Goal: Information Seeking & Learning: Learn about a topic

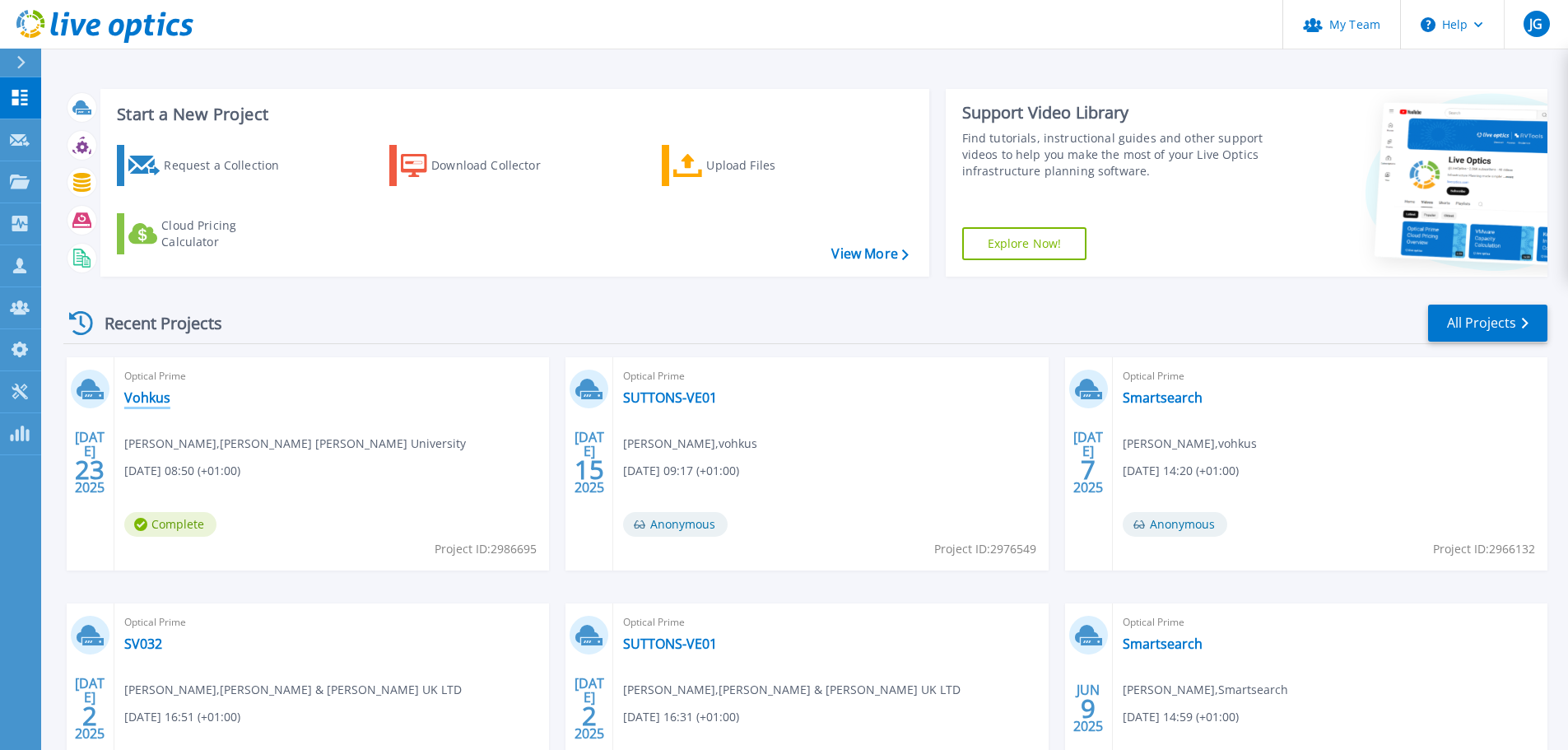
click at [132, 397] on link "Vohkus" at bounding box center [147, 398] width 46 height 16
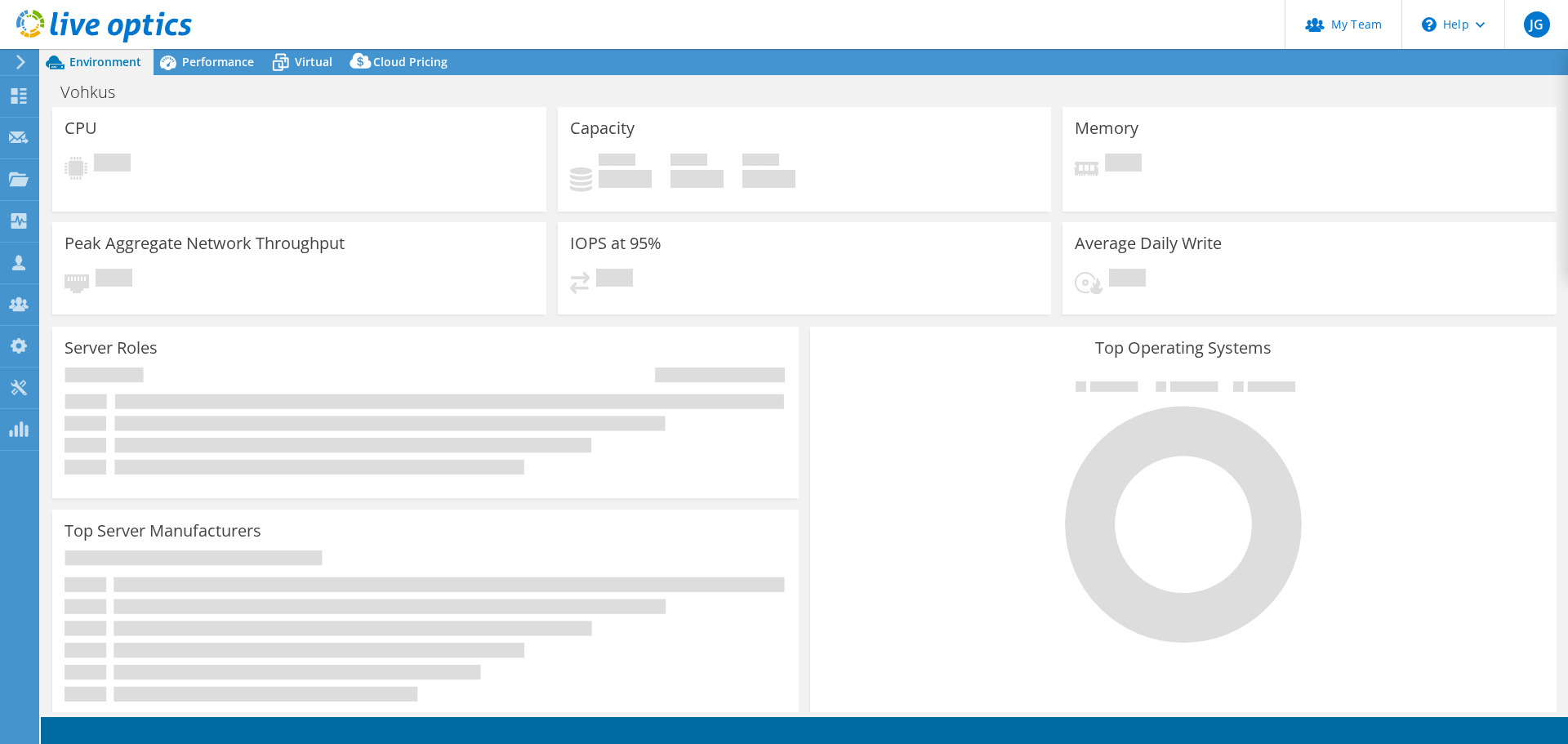
select select "EULondon"
select select "GBP"
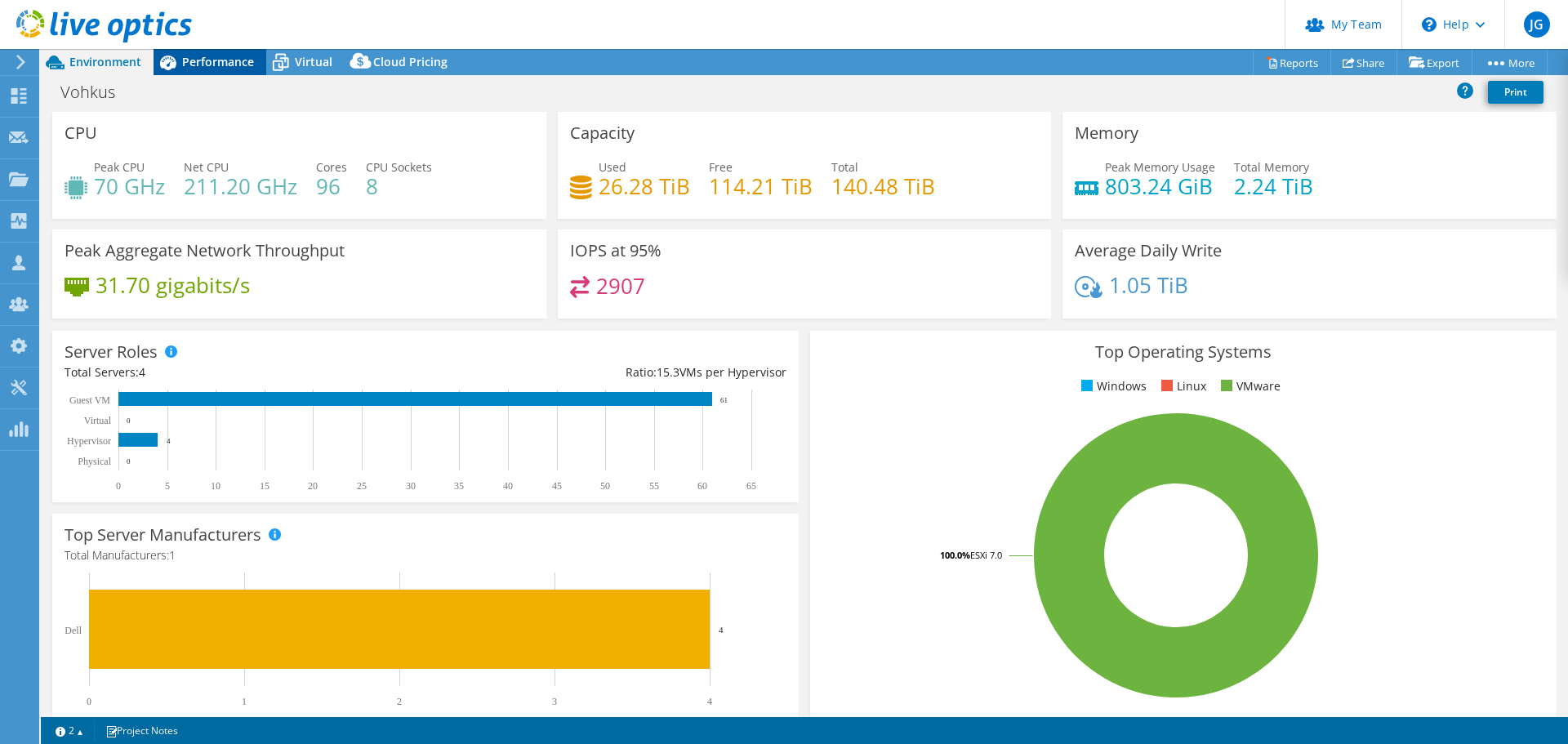
click at [214, 58] on span "Performance" at bounding box center [218, 61] width 72 height 15
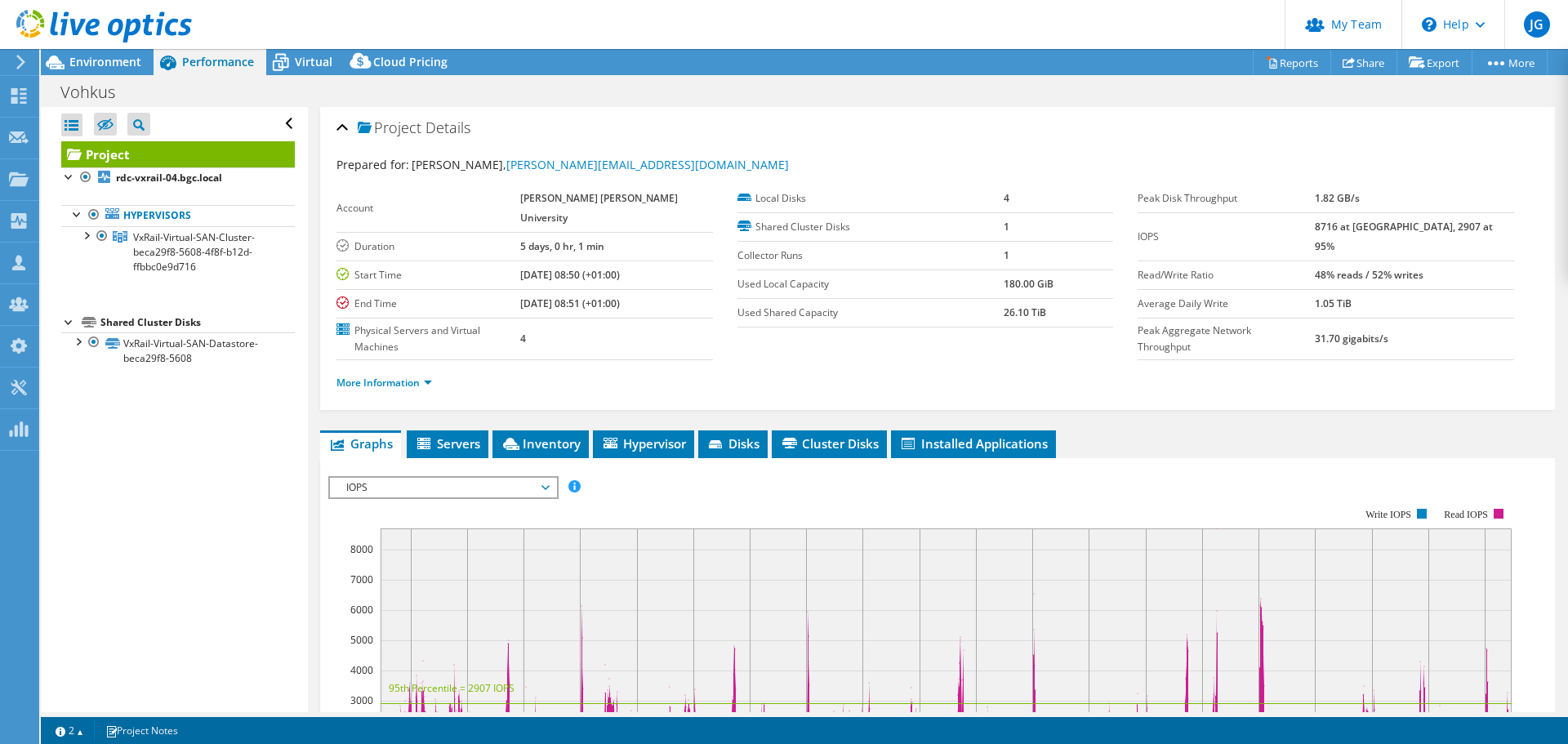
click at [430, 478] on span "IOPS" at bounding box center [443, 488] width 210 height 20
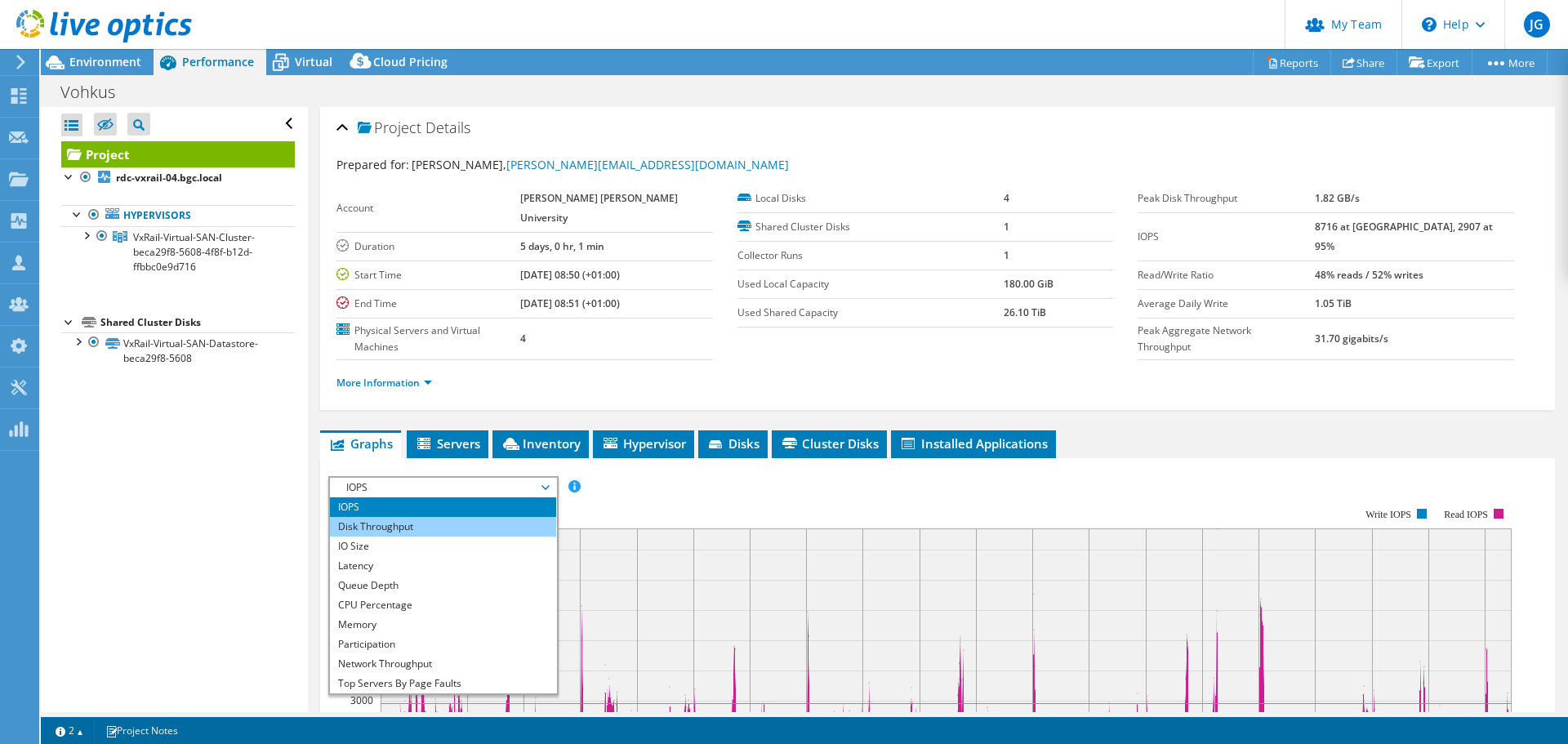
click at [384, 517] on li "Disk Throughput" at bounding box center [443, 527] width 226 height 20
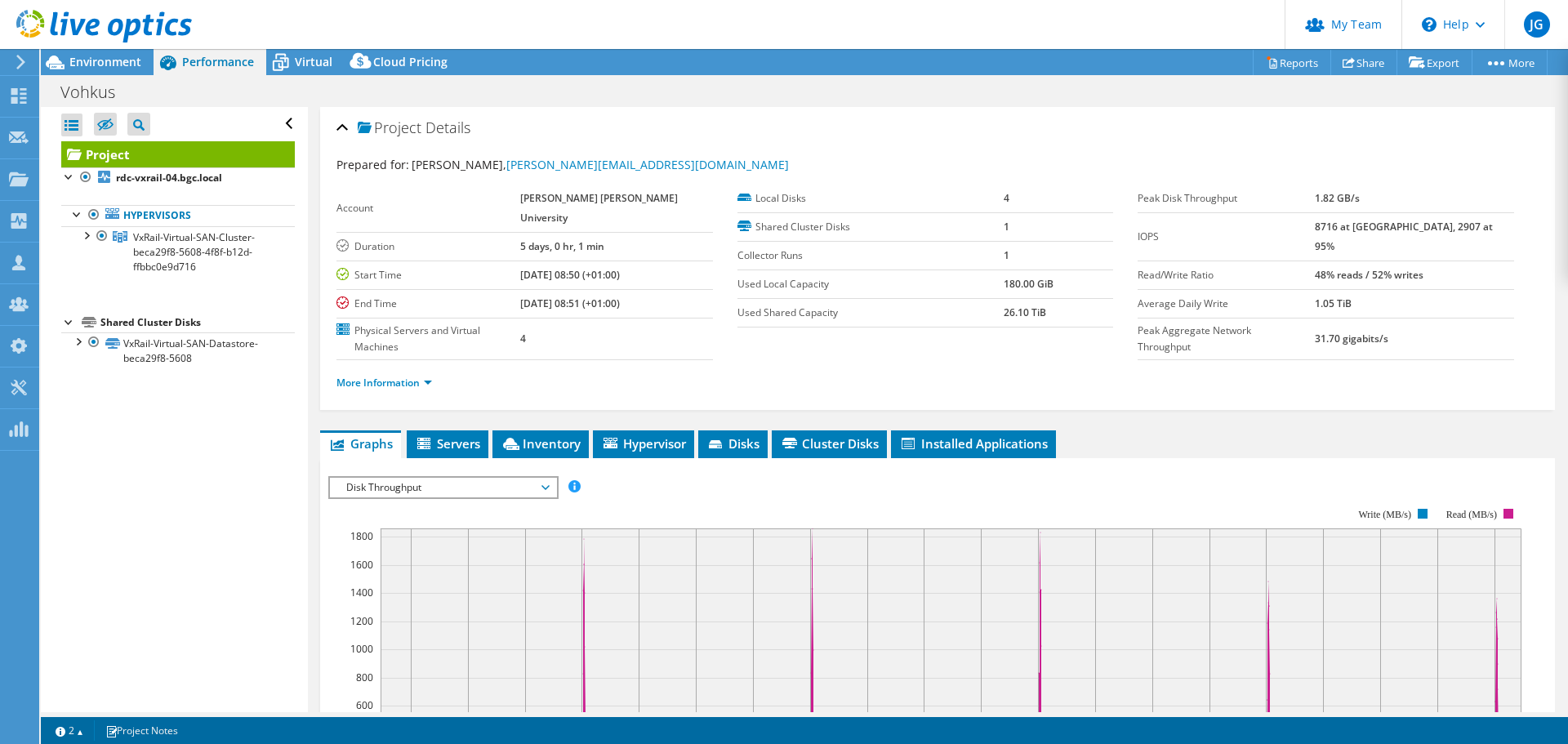
click at [409, 478] on span "Disk Throughput" at bounding box center [443, 488] width 210 height 20
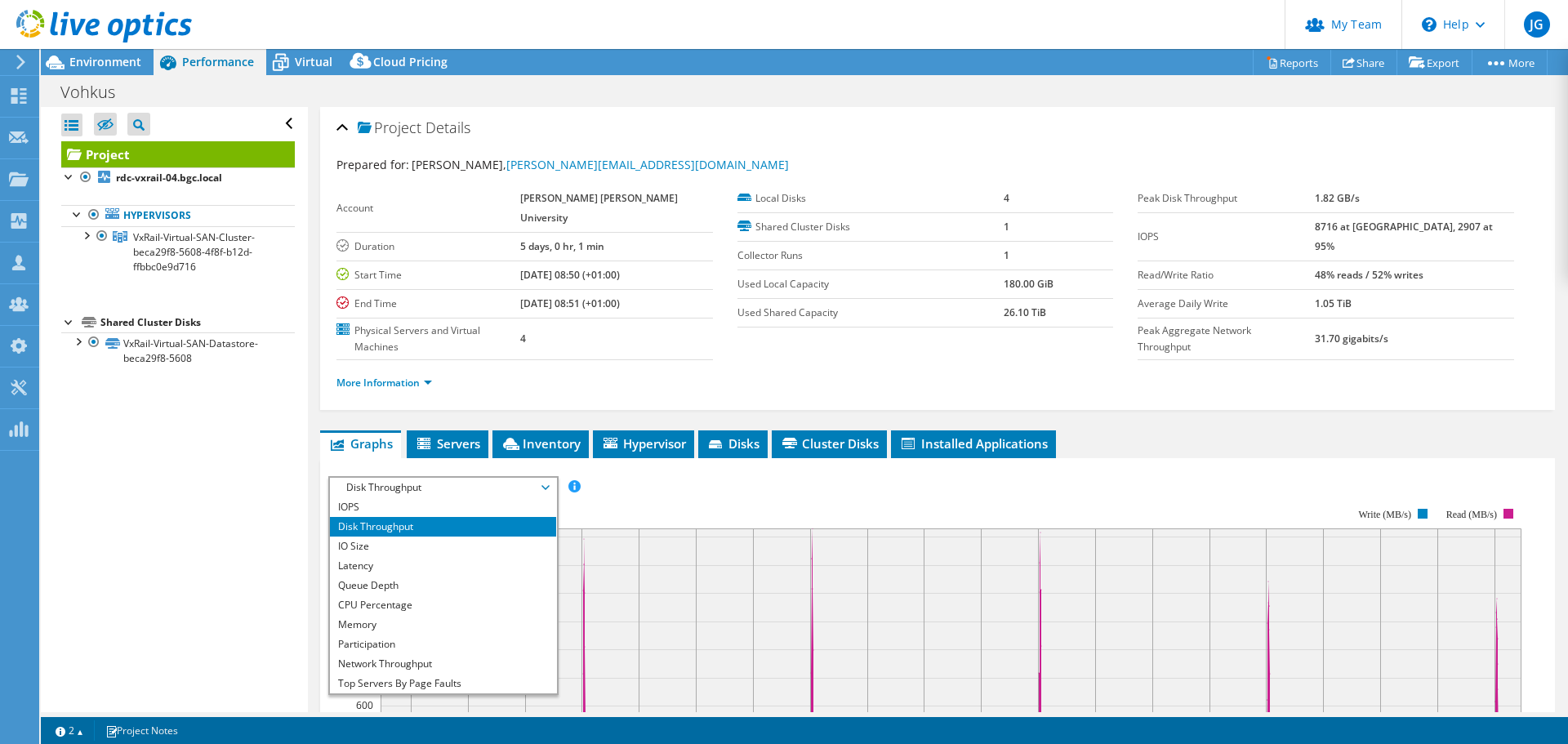
click at [602, 486] on rect at bounding box center [925, 650] width 1193 height 327
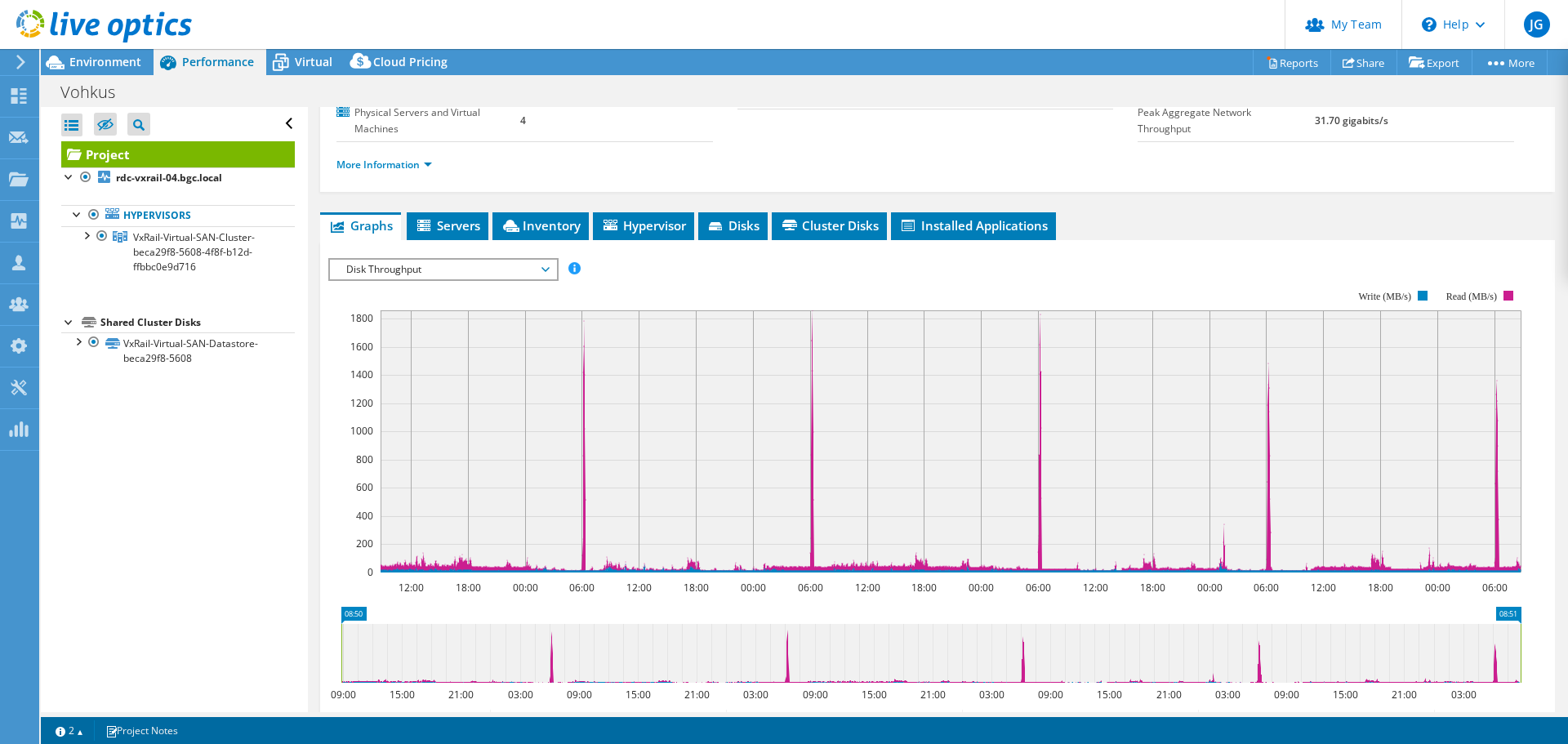
scroll to position [245, 0]
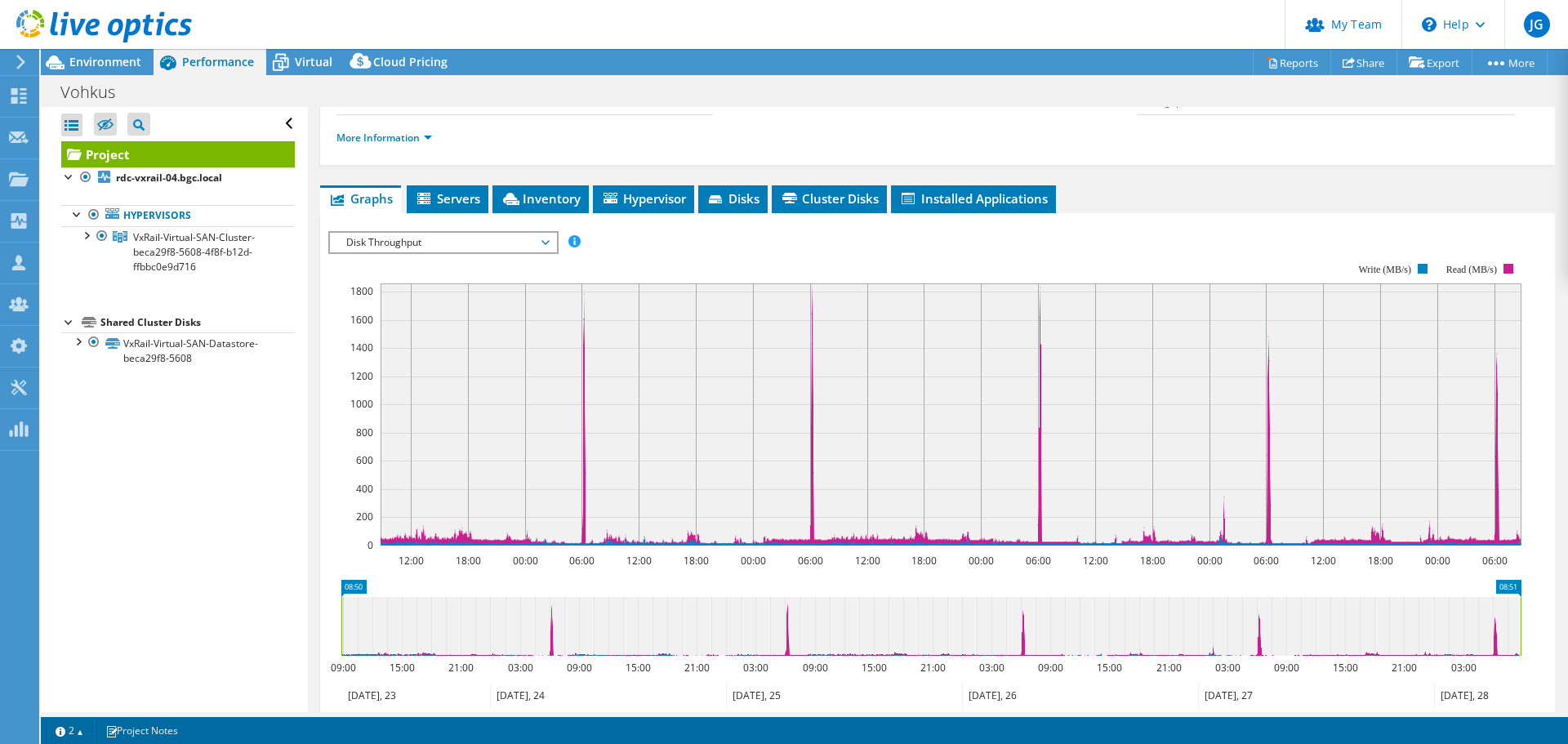
click at [419, 233] on span "Disk Throughput" at bounding box center [443, 243] width 210 height 20
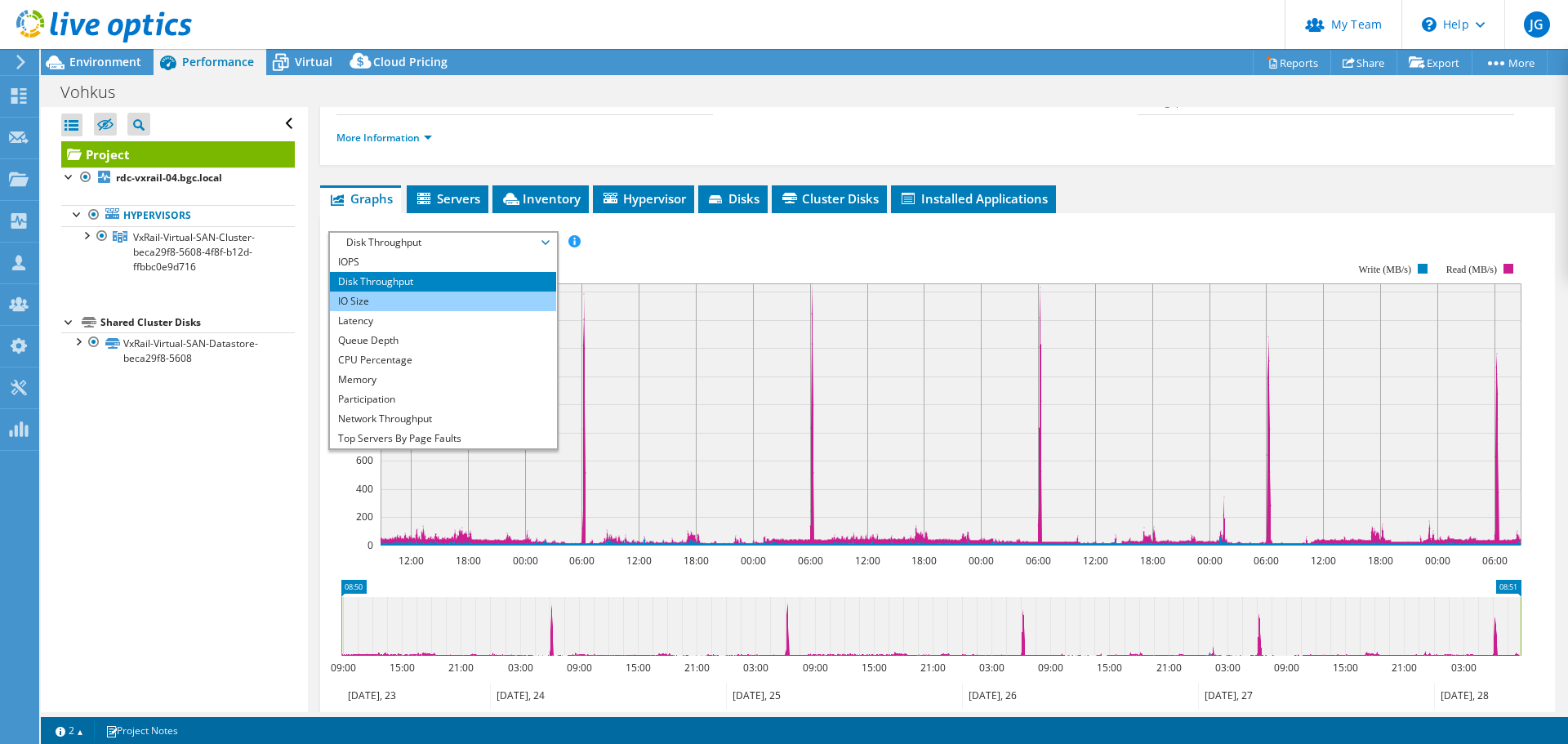
click at [385, 291] on li "IO Size" at bounding box center [443, 301] width 226 height 20
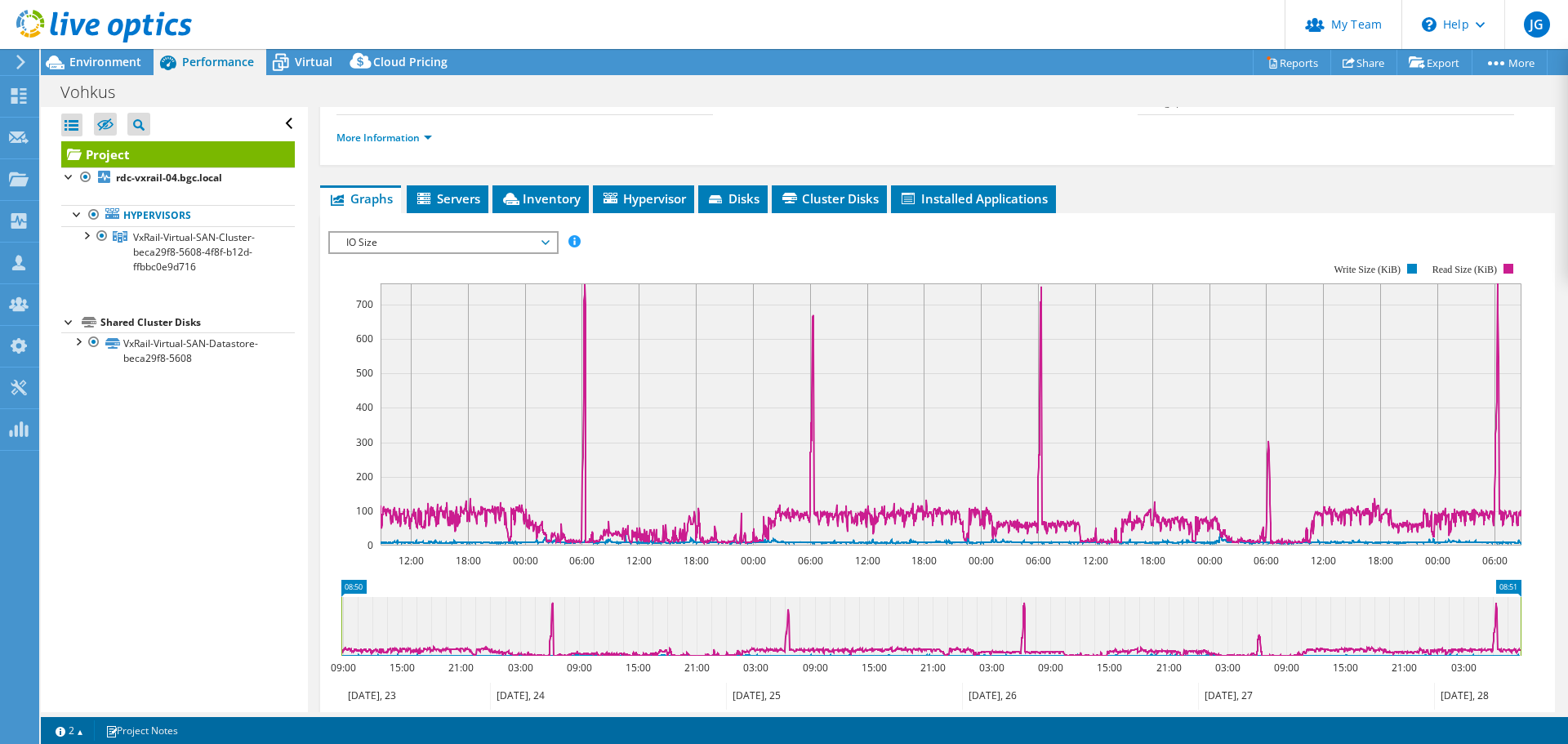
click at [410, 233] on span "IO Size" at bounding box center [443, 243] width 210 height 20
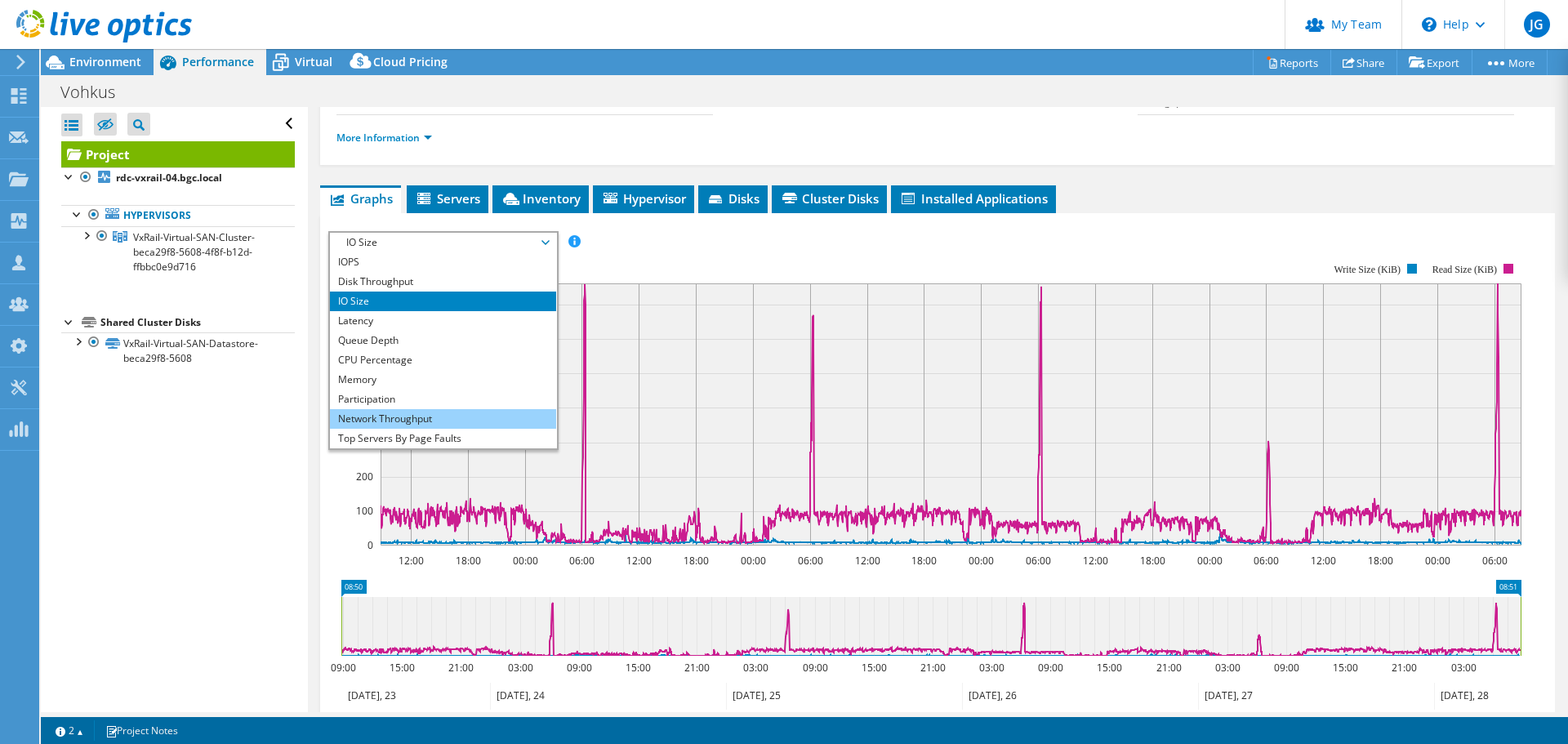
scroll to position [58, 0]
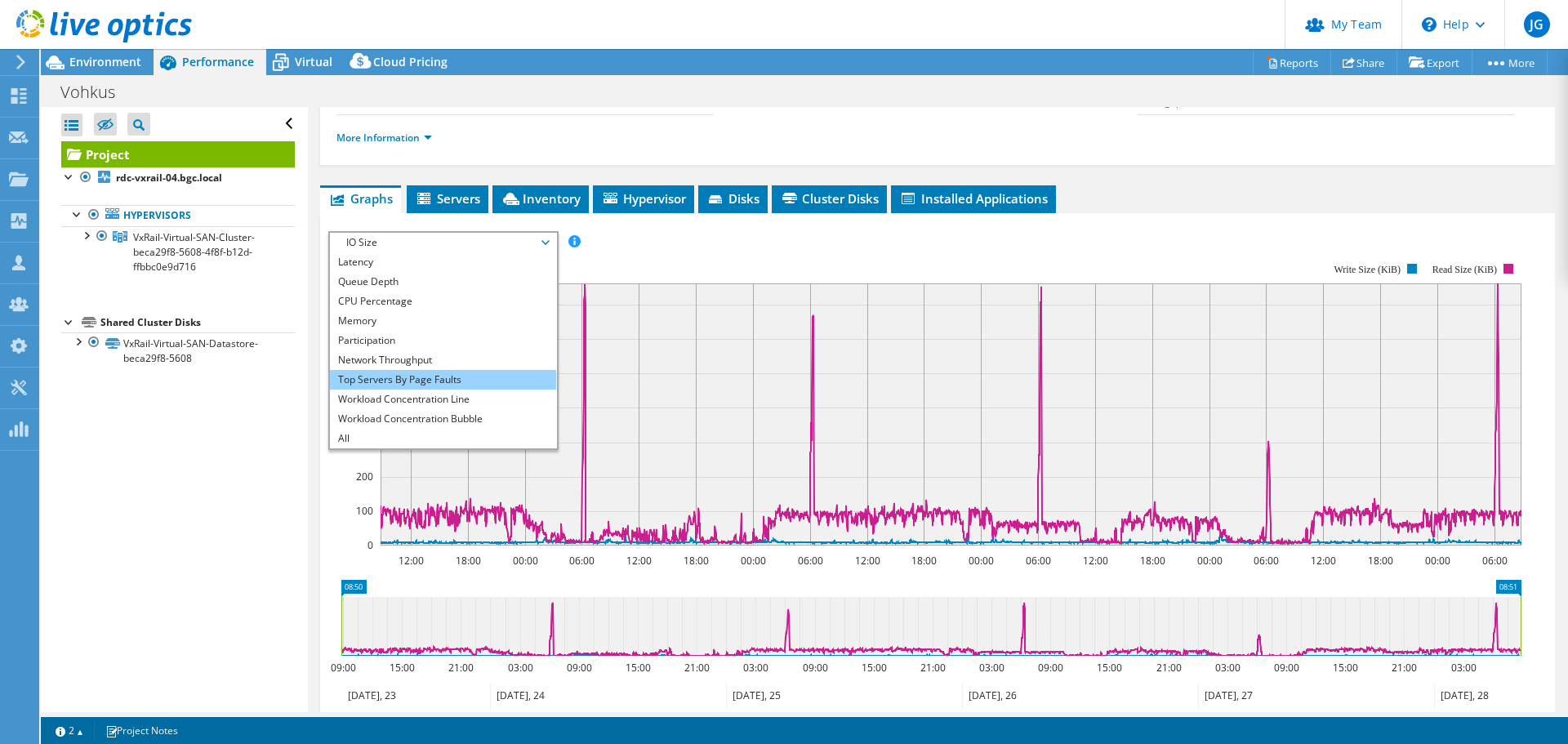
click at [400, 370] on li "Top Servers By Page Faults" at bounding box center [443, 380] width 226 height 20
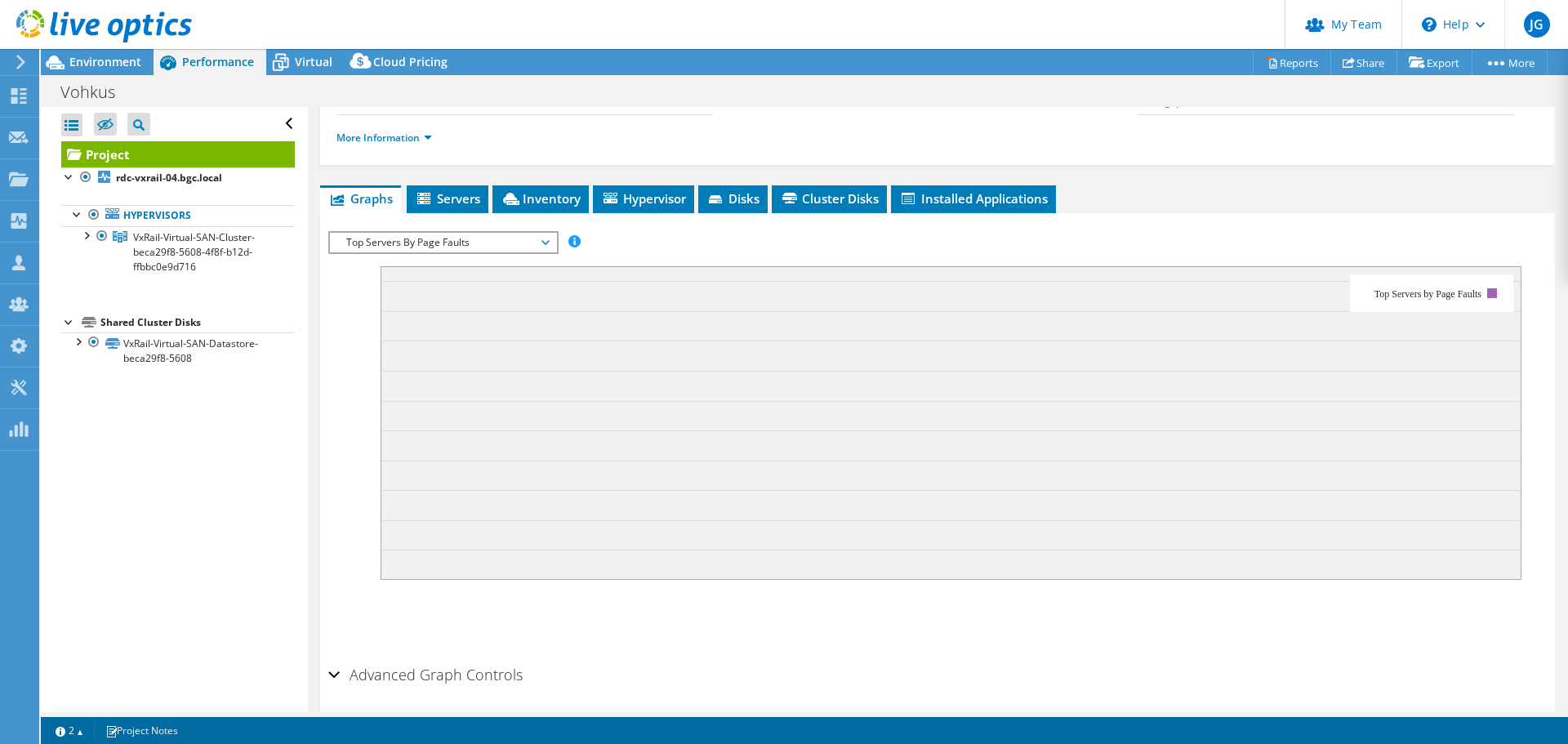
click at [476, 233] on span "Top Servers By Page Faults" at bounding box center [443, 243] width 210 height 20
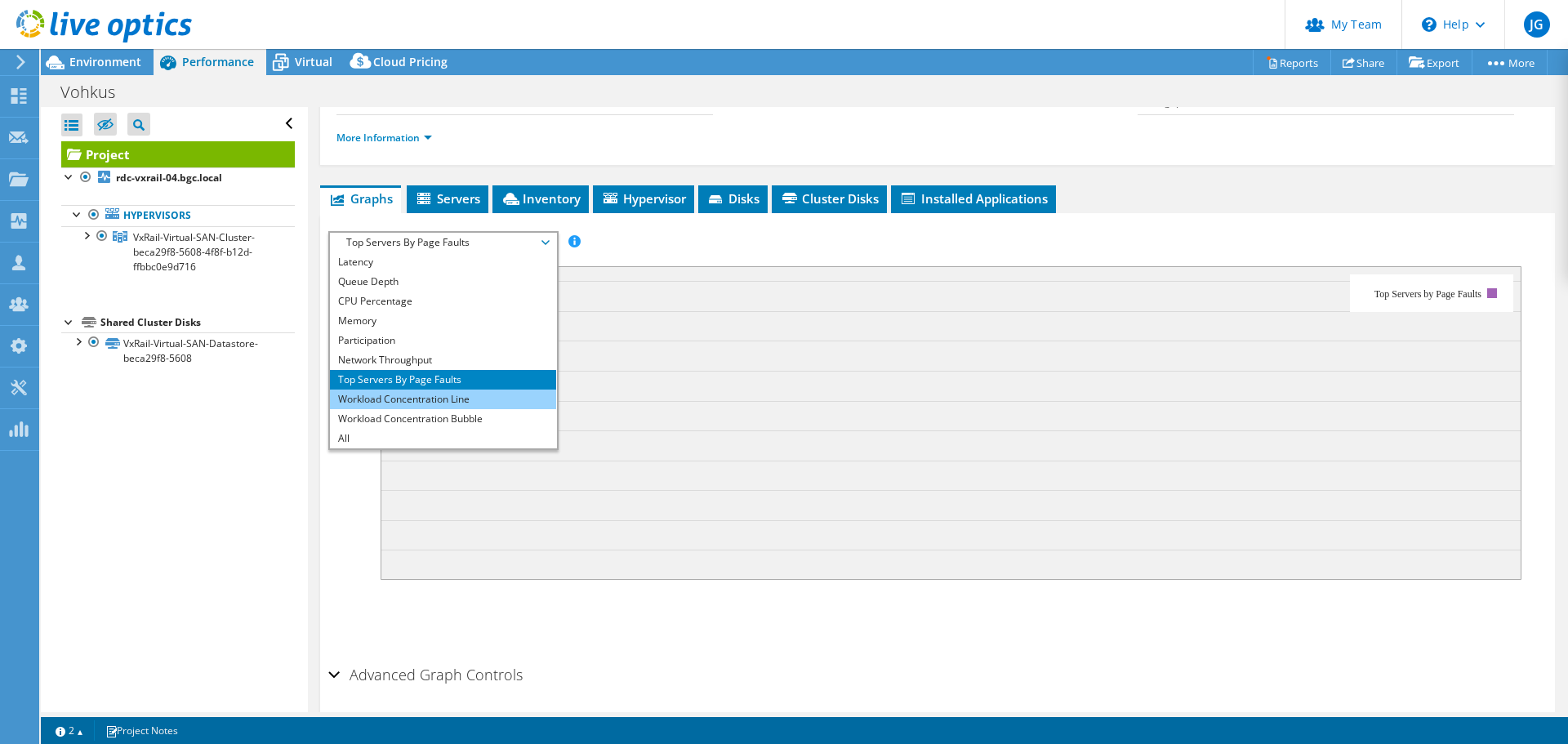
click at [435, 390] on li "Workload Concentration Line" at bounding box center [443, 400] width 226 height 20
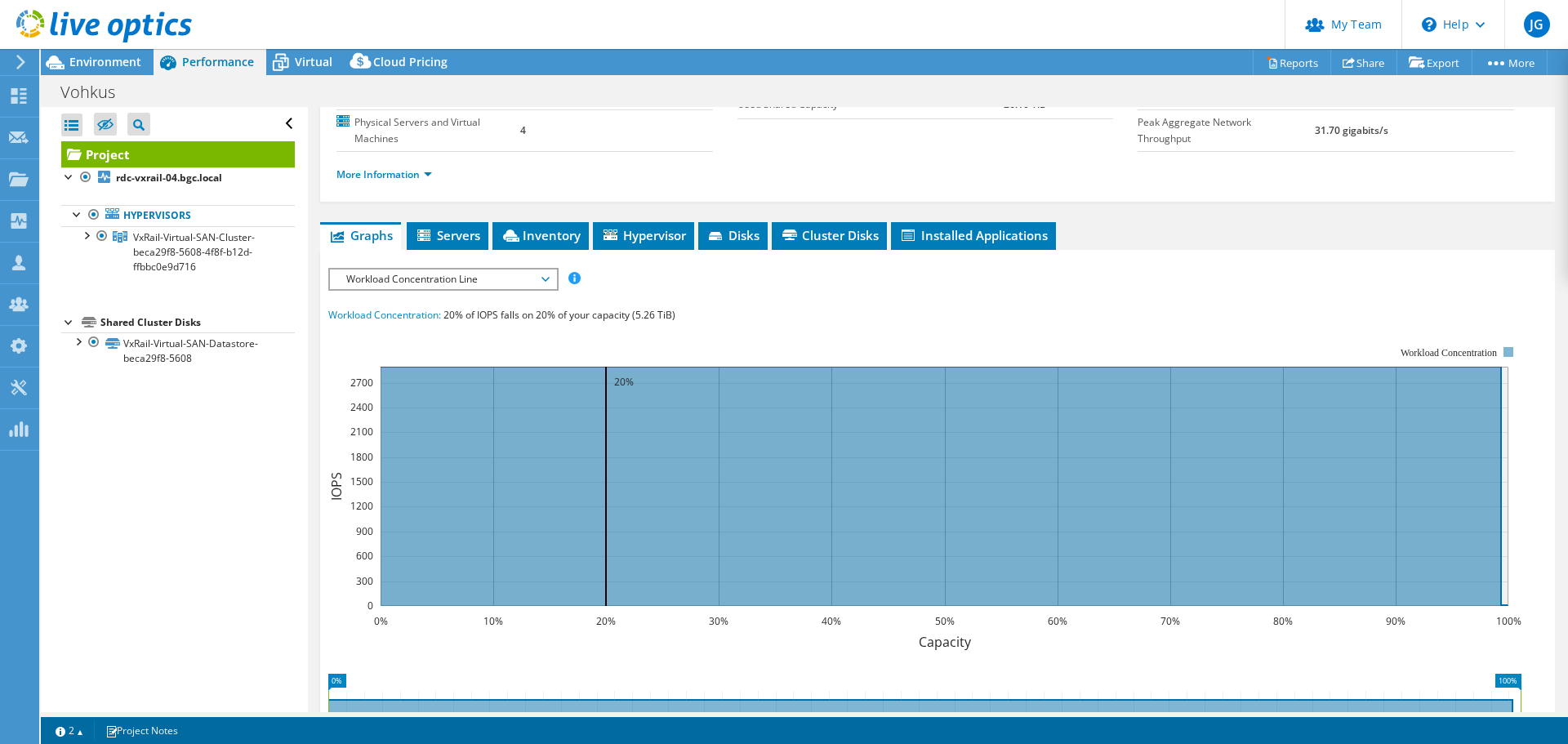
scroll to position [203, 0]
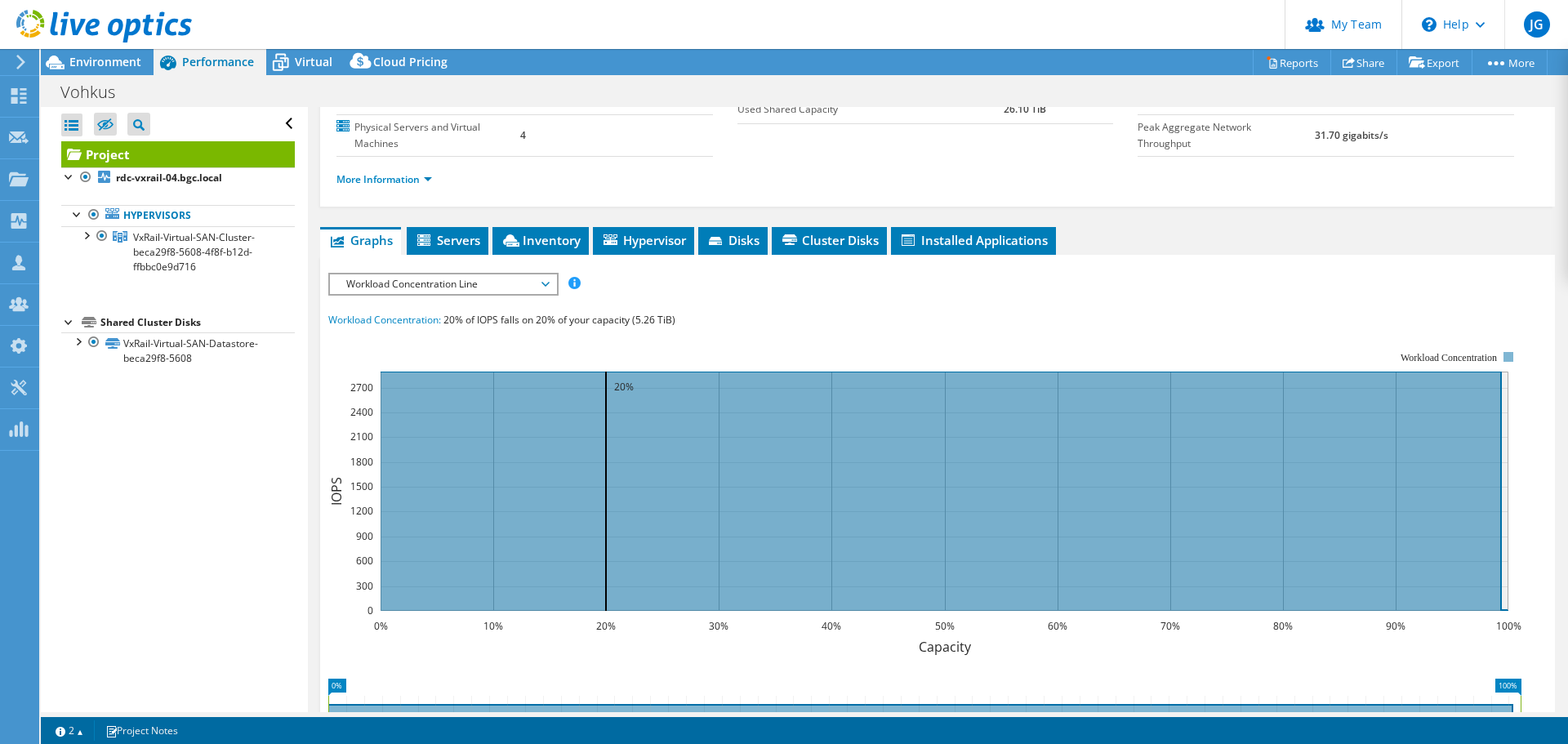
click at [536, 274] on span "Workload Concentration Line" at bounding box center [443, 284] width 210 height 20
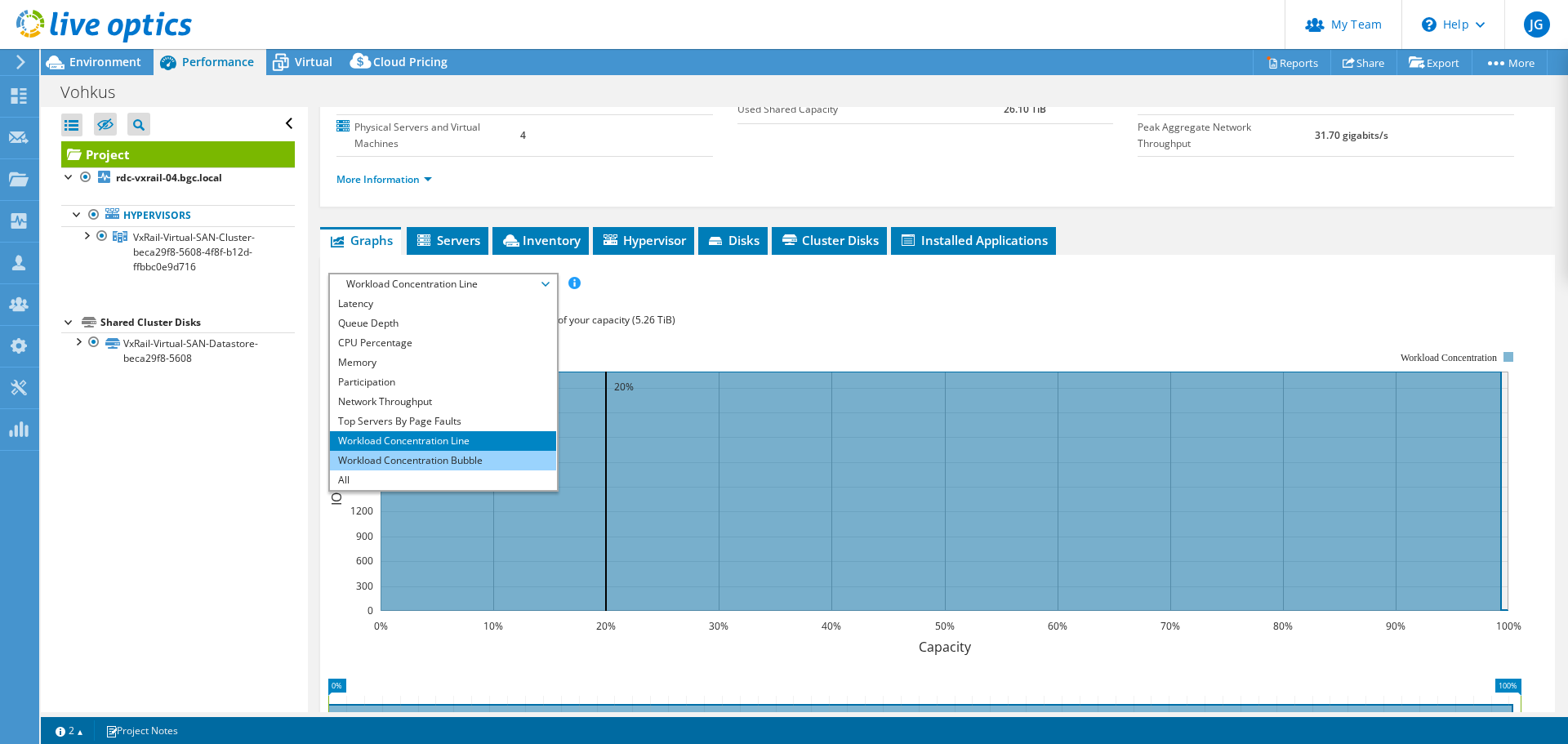
click at [424, 451] on li "Workload Concentration Bubble" at bounding box center [443, 461] width 226 height 20
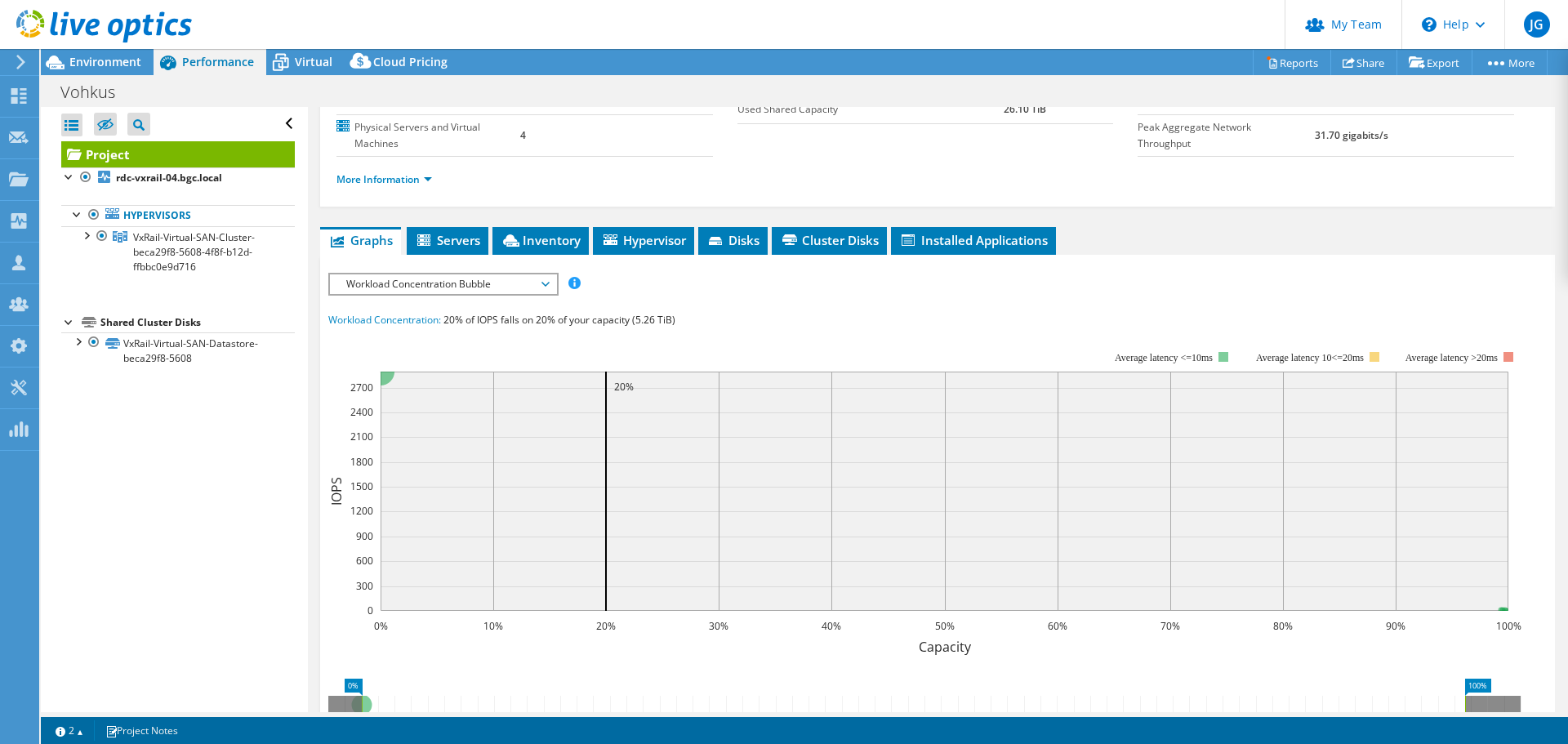
click at [793, 311] on section "Workload Concentration: 20% of IOPS falls on 20% of your capacity (5.26 TiB) 0%…" at bounding box center [937, 589] width 1218 height 558
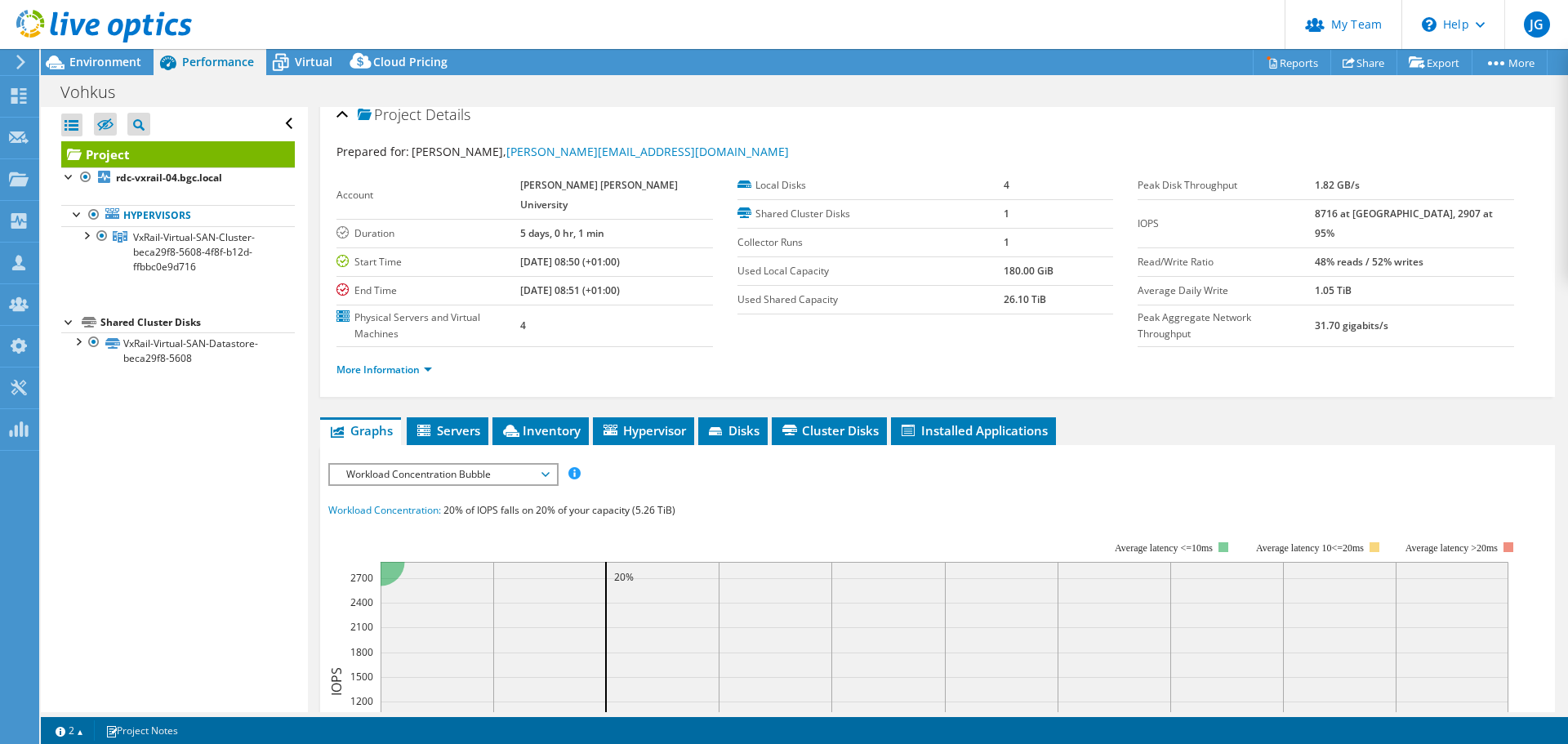
scroll to position [0, 0]
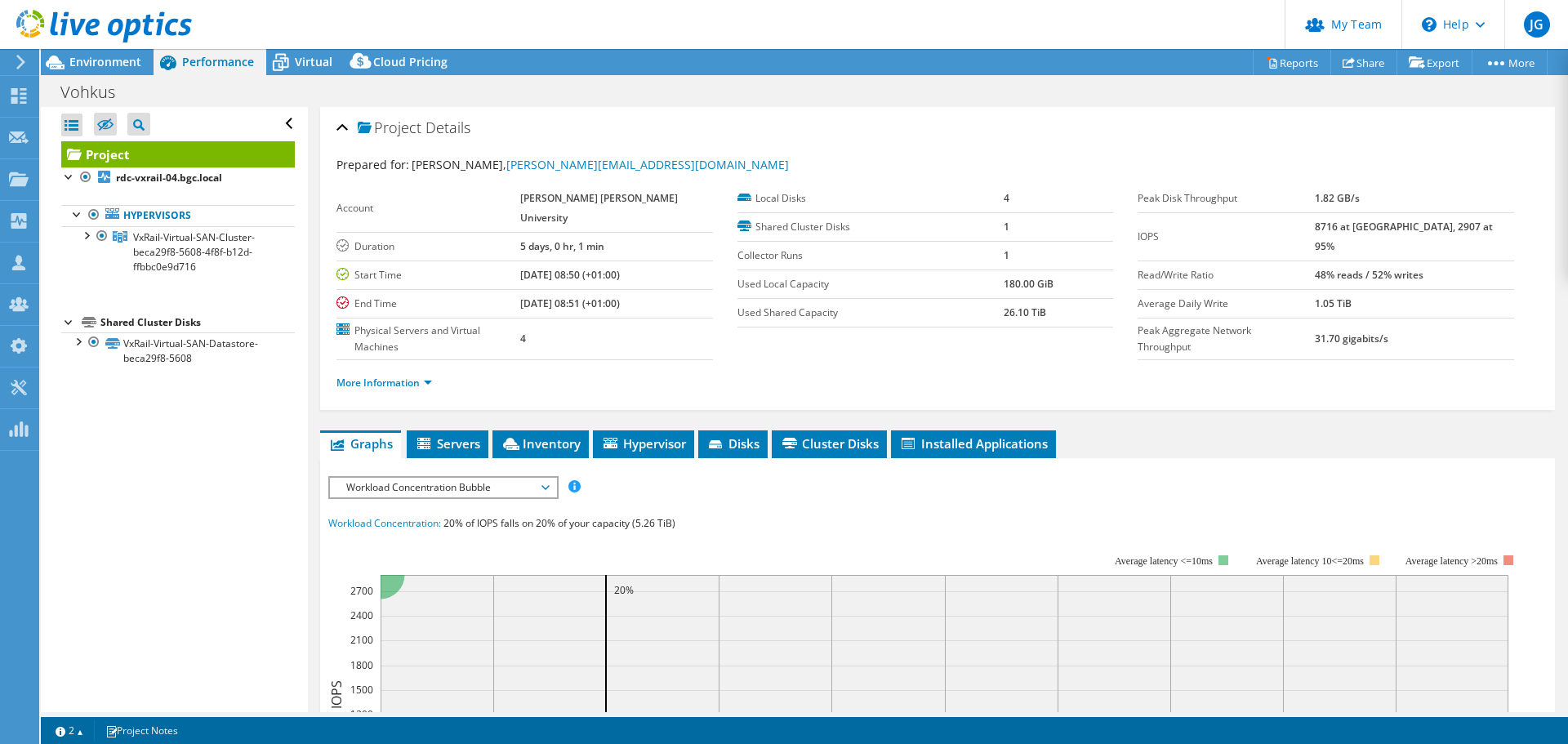
click at [447, 478] on span "Workload Concentration Bubble" at bounding box center [443, 488] width 210 height 20
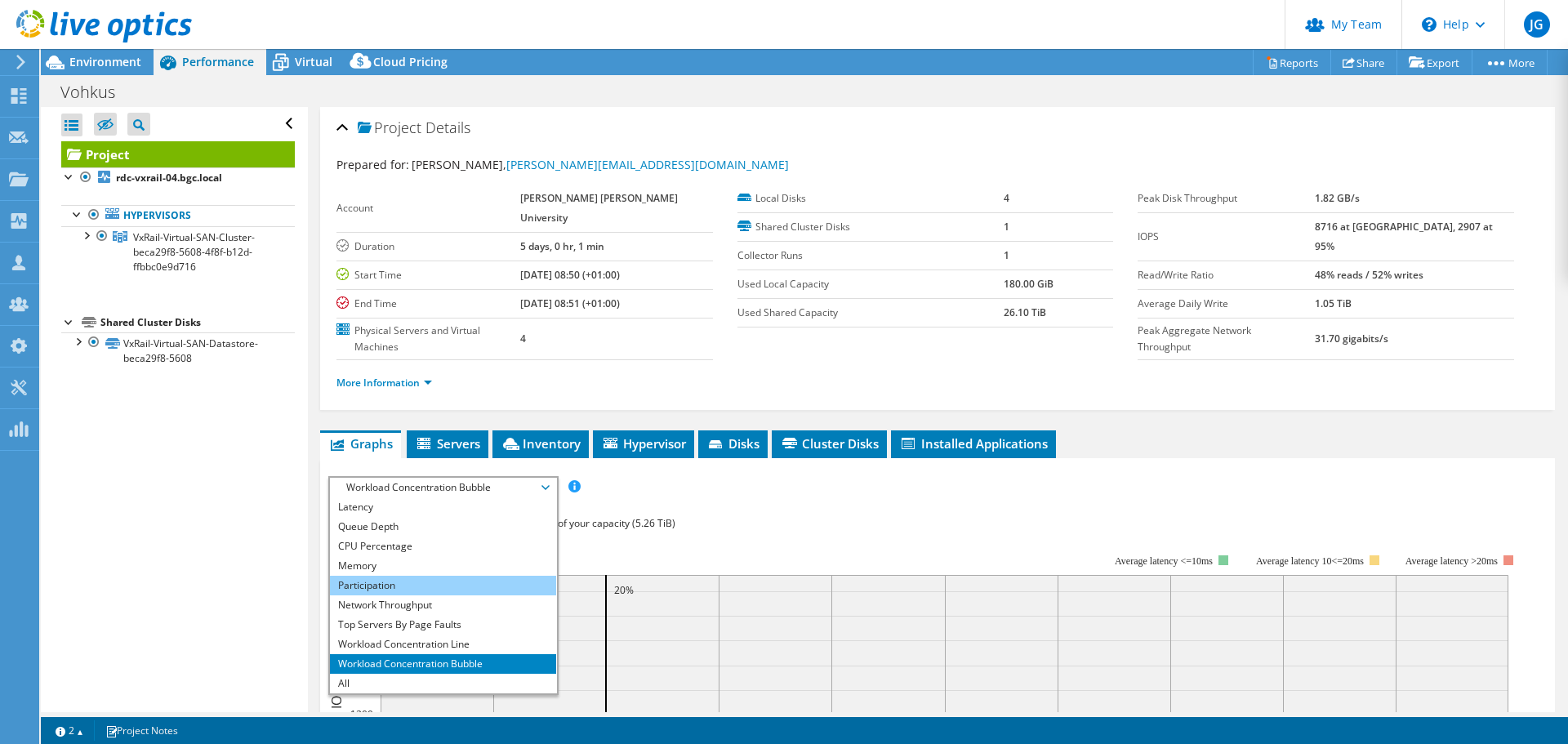
click at [431, 576] on li "Participation" at bounding box center [443, 586] width 226 height 20
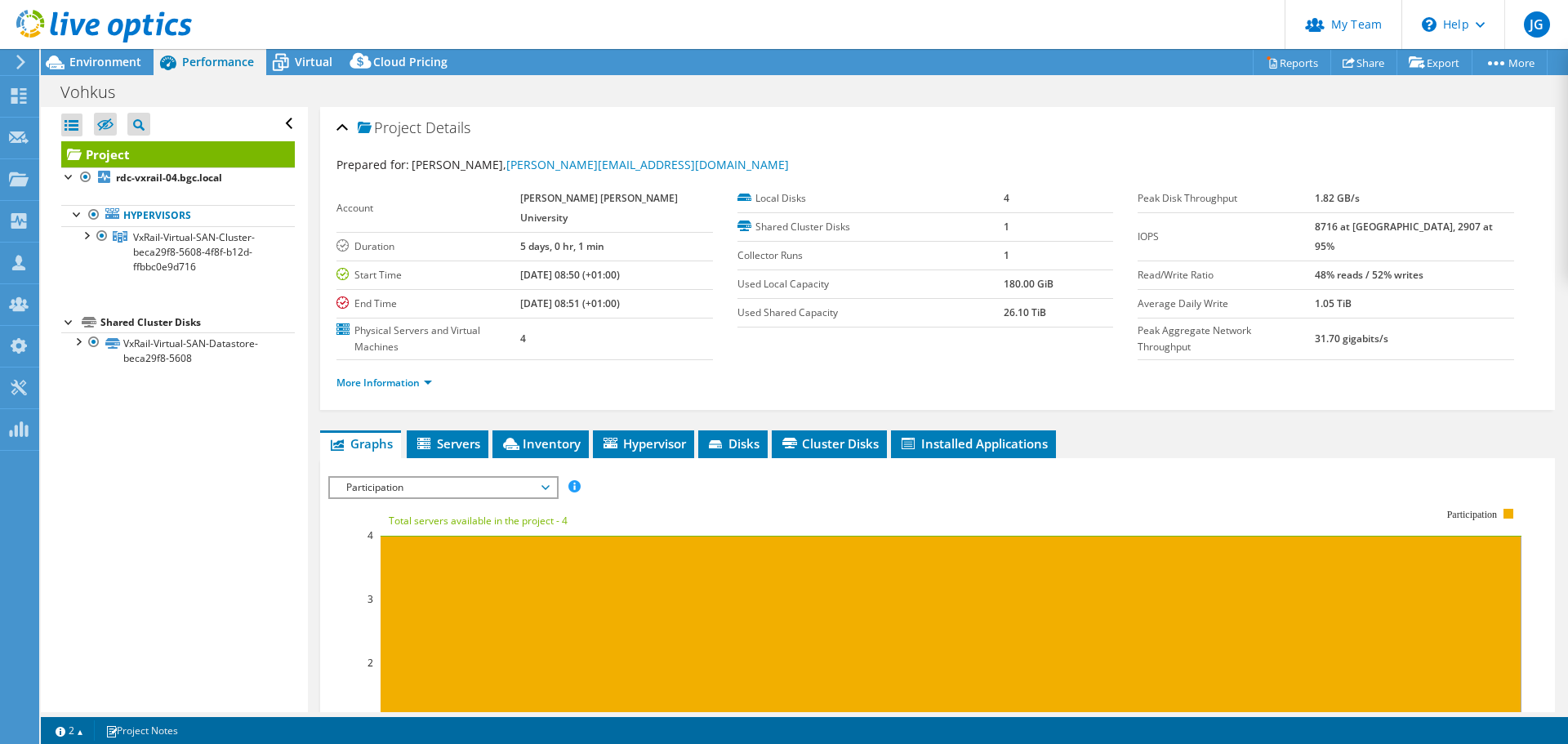
click at [414, 478] on span "Participation" at bounding box center [443, 488] width 210 height 20
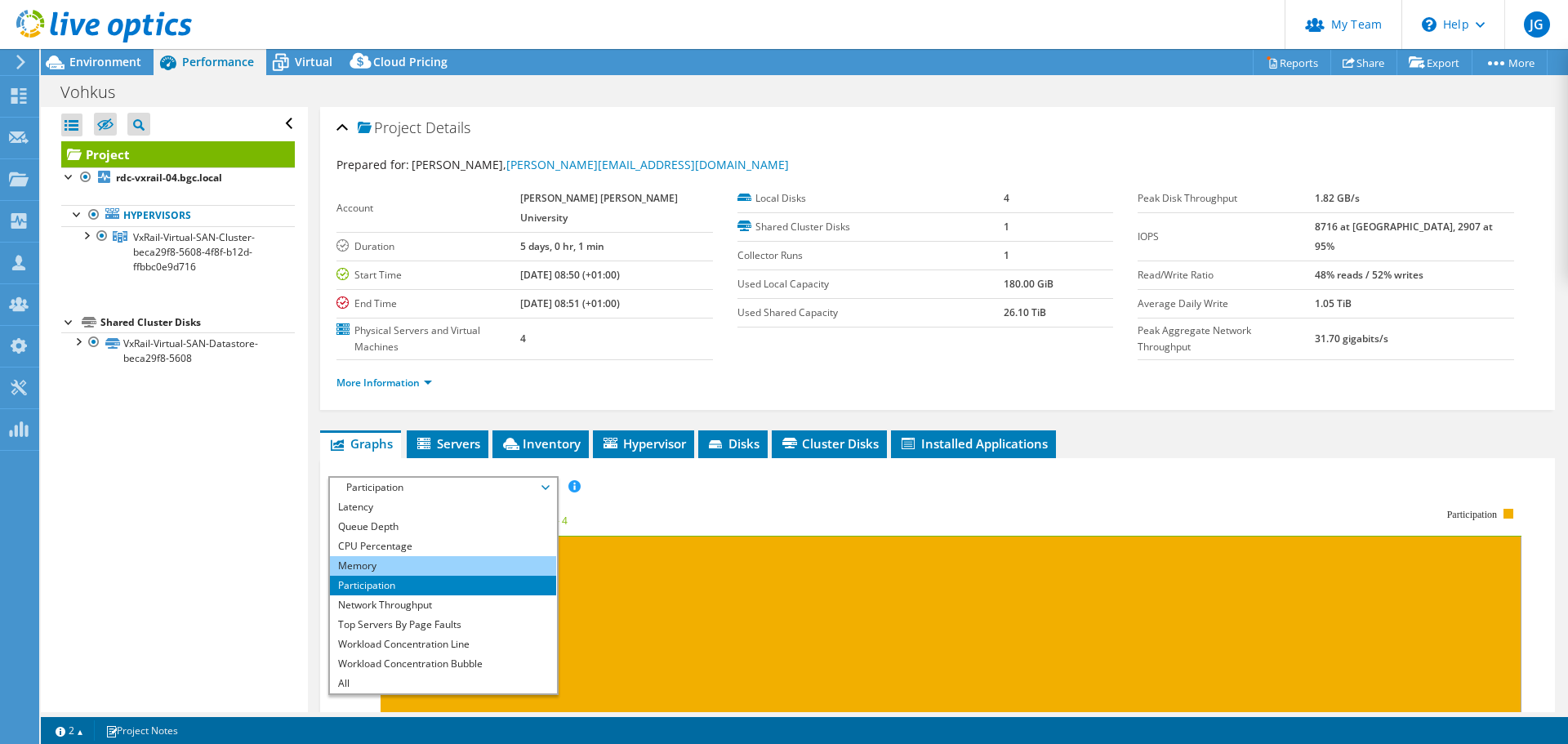
click at [399, 556] on li "Memory" at bounding box center [443, 566] width 226 height 20
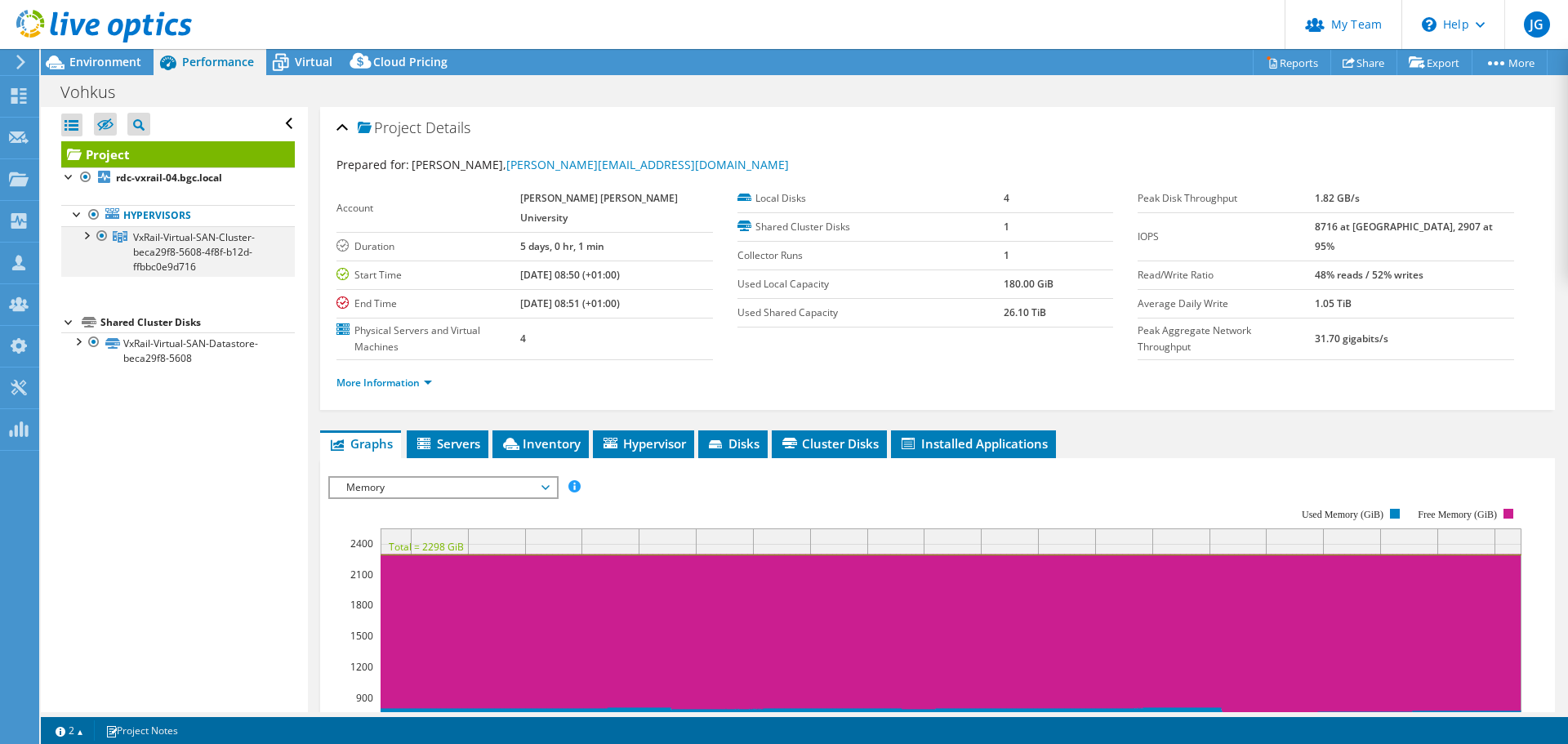
click at [87, 237] on div at bounding box center [85, 235] width 16 height 16
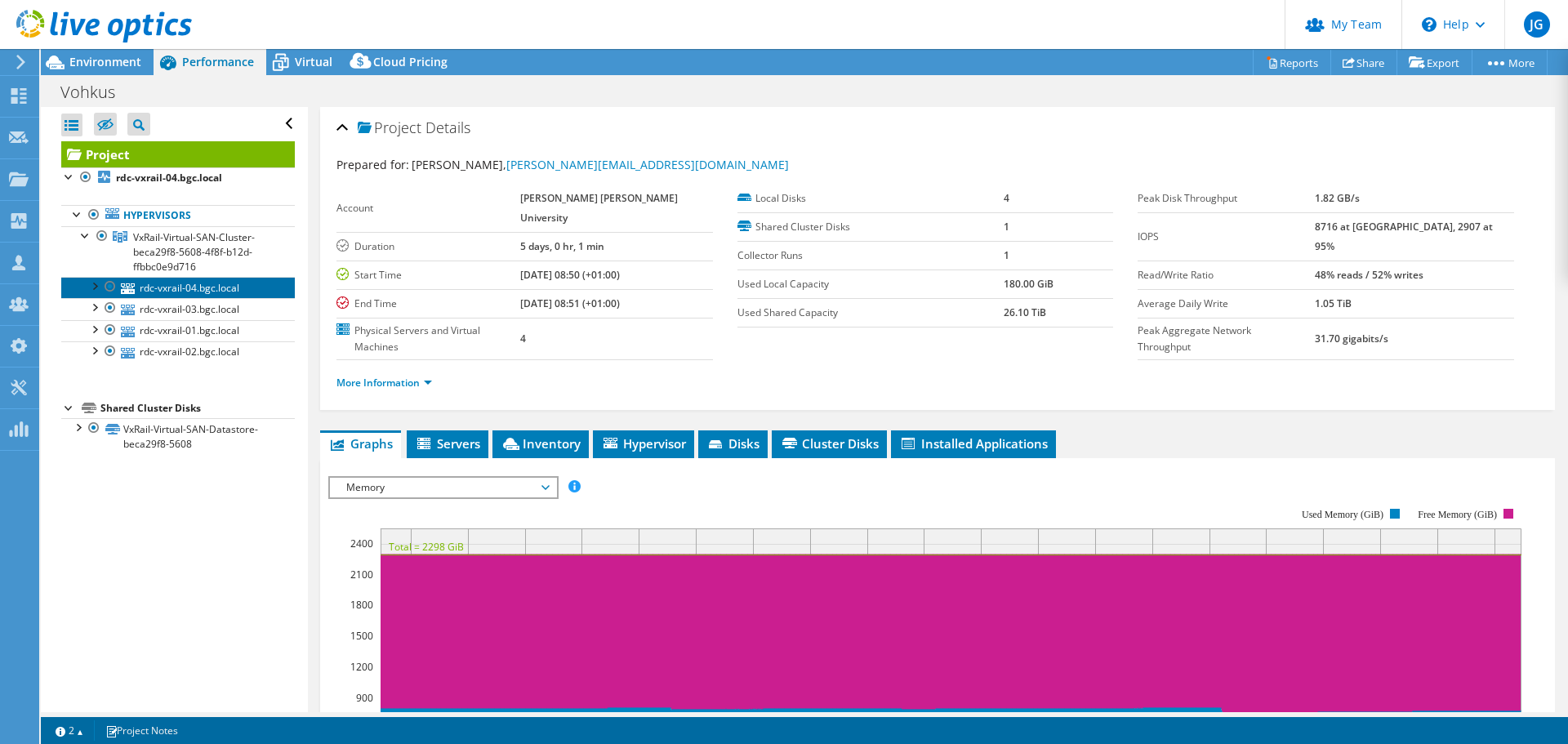
click at [170, 285] on link "rdc-vxrail-04.bgc.local" at bounding box center [178, 288] width 234 height 22
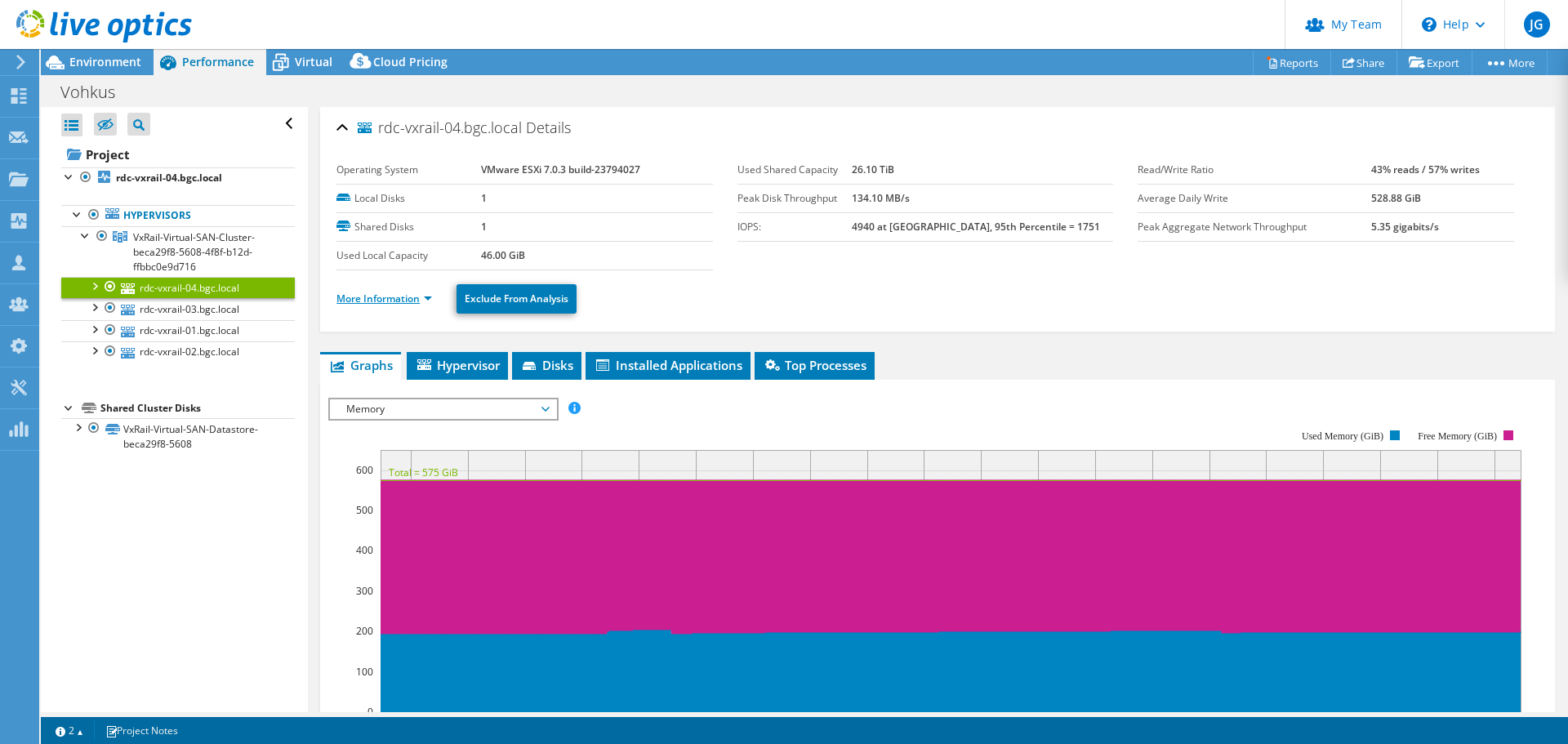
click at [383, 300] on link "More Information" at bounding box center [384, 297] width 95 height 13
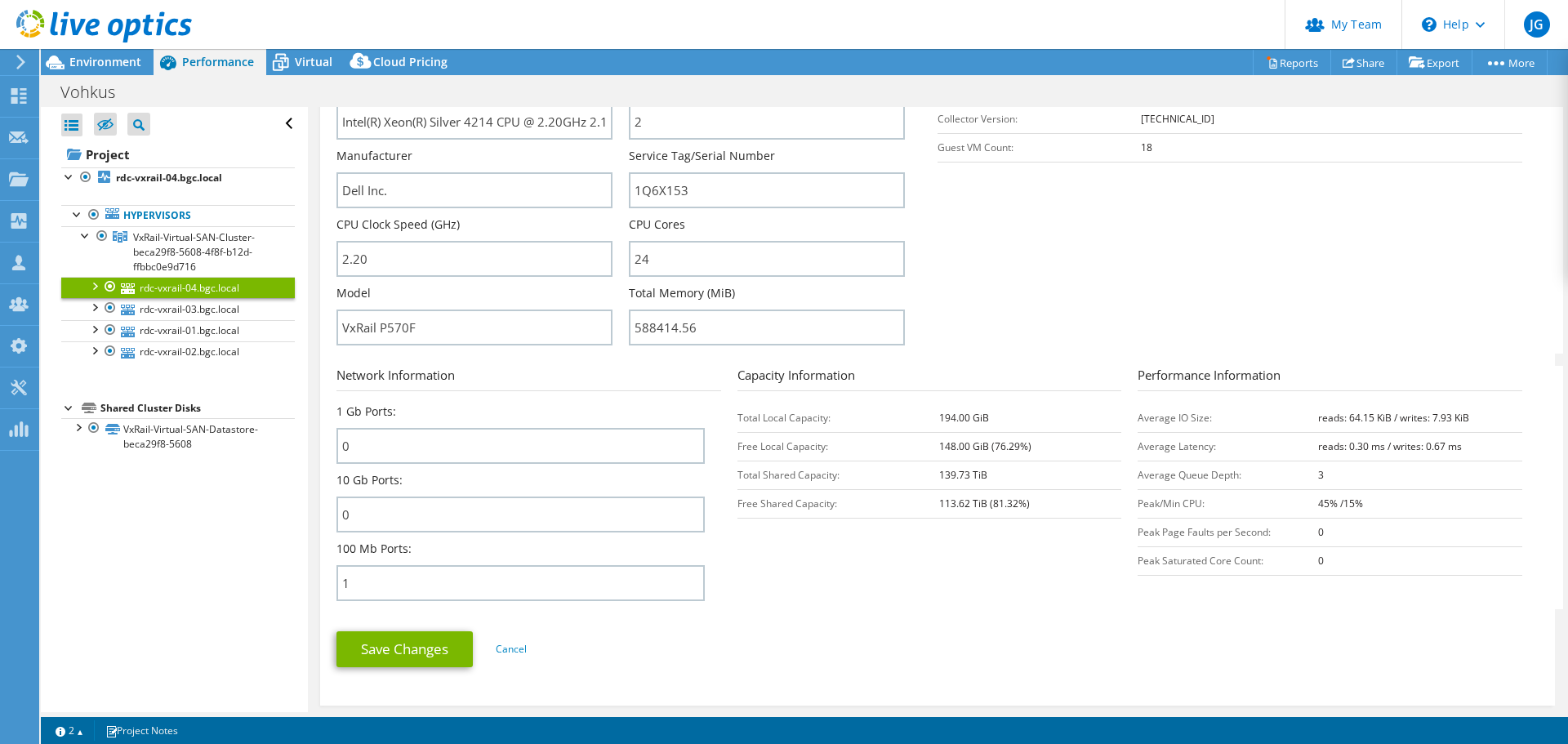
scroll to position [327, 0]
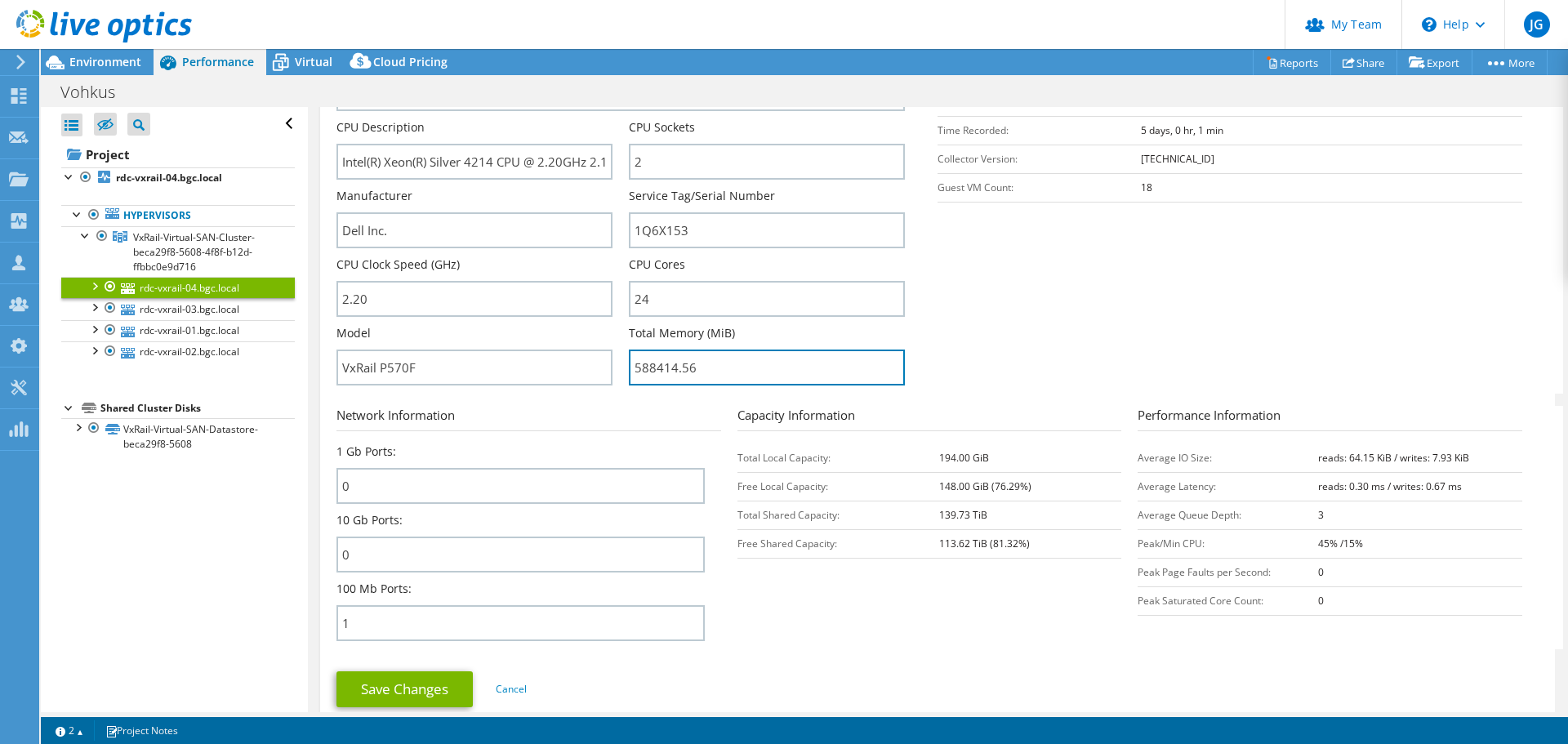
drag, startPoint x: 653, startPoint y: 367, endPoint x: 624, endPoint y: 366, distance: 29.0
click at [624, 50] on div "Server Name rdc-vxrail-04.bgc.local CPU Description Intel(R) Xeon(R) Silver 421…" at bounding box center [628, 50] width 585 height 0
drag, startPoint x: 695, startPoint y: 368, endPoint x: 589, endPoint y: 366, distance: 106.0
click at [589, 50] on div "Server Name rdc-vxrail-04.bgc.local CPU Description Intel(R) Xeon(R) Silver 421…" at bounding box center [628, 50] width 585 height 0
click at [94, 309] on div at bounding box center [93, 306] width 16 height 16
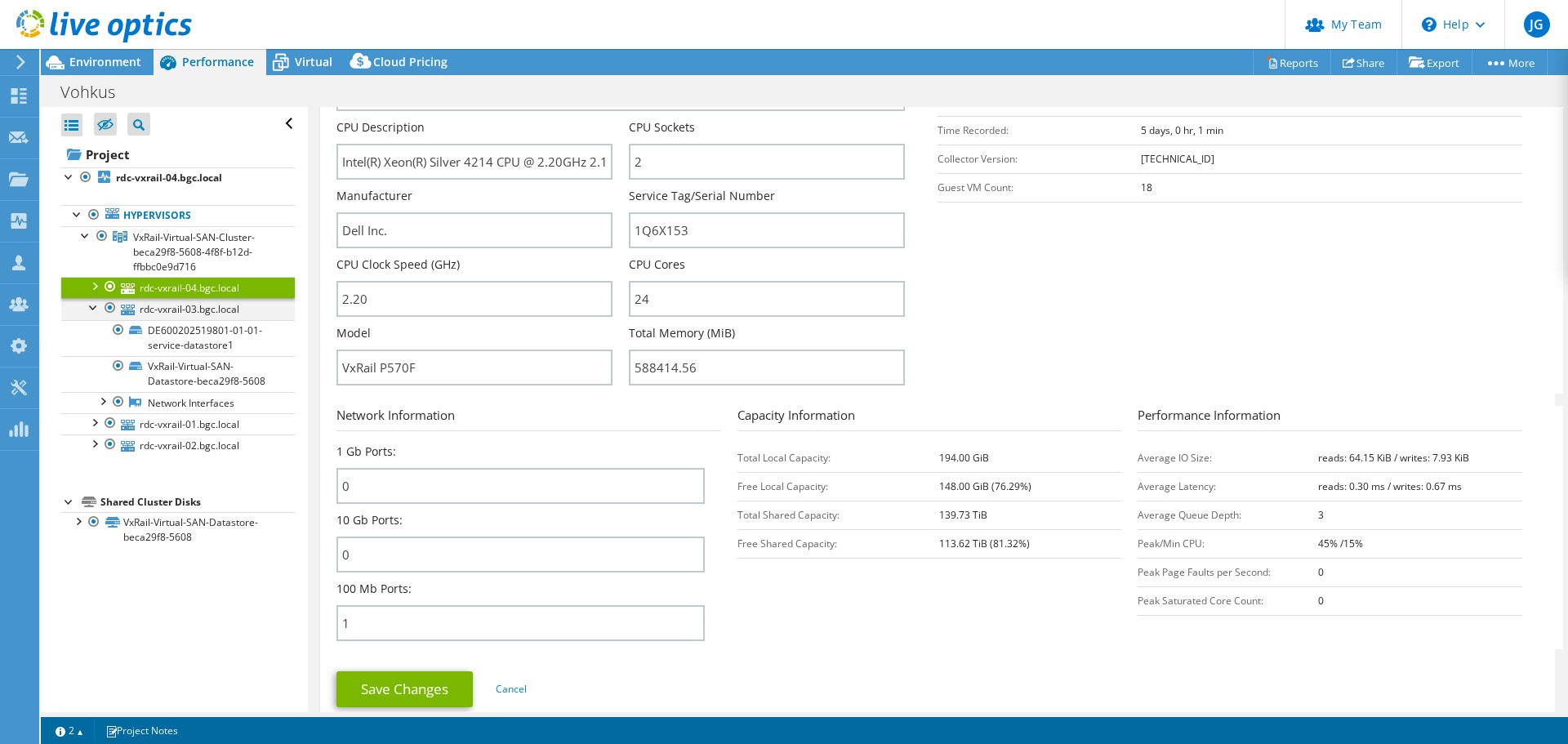
click at [94, 309] on div at bounding box center [93, 306] width 16 height 16
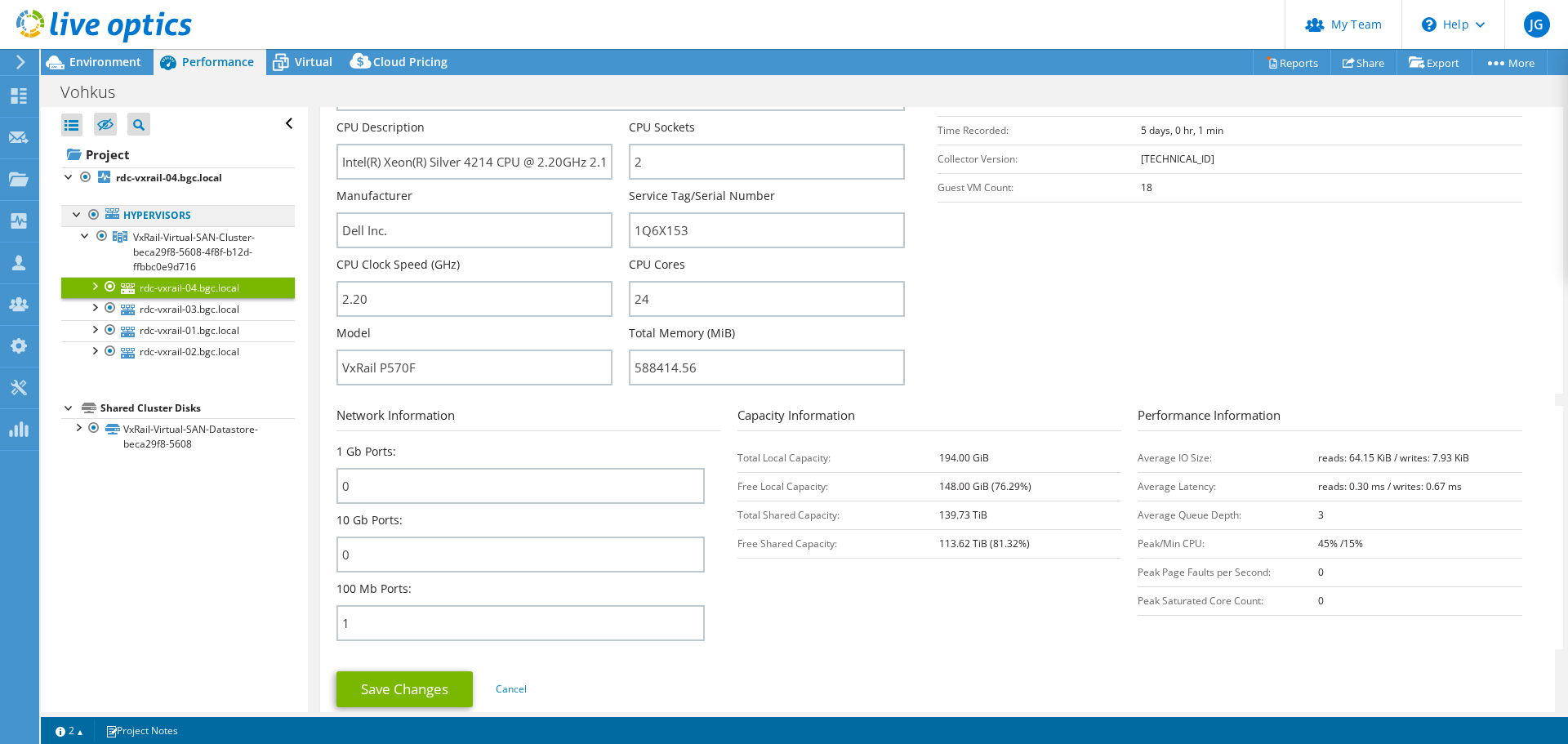
click at [171, 223] on link "Hypervisors" at bounding box center [178, 216] width 234 height 22
click at [165, 237] on span "VxRail-Virtual-SAN-Cluster-beca29f8-5608-4f8f-b12d-ffbbc0e9d716" at bounding box center [193, 252] width 121 height 43
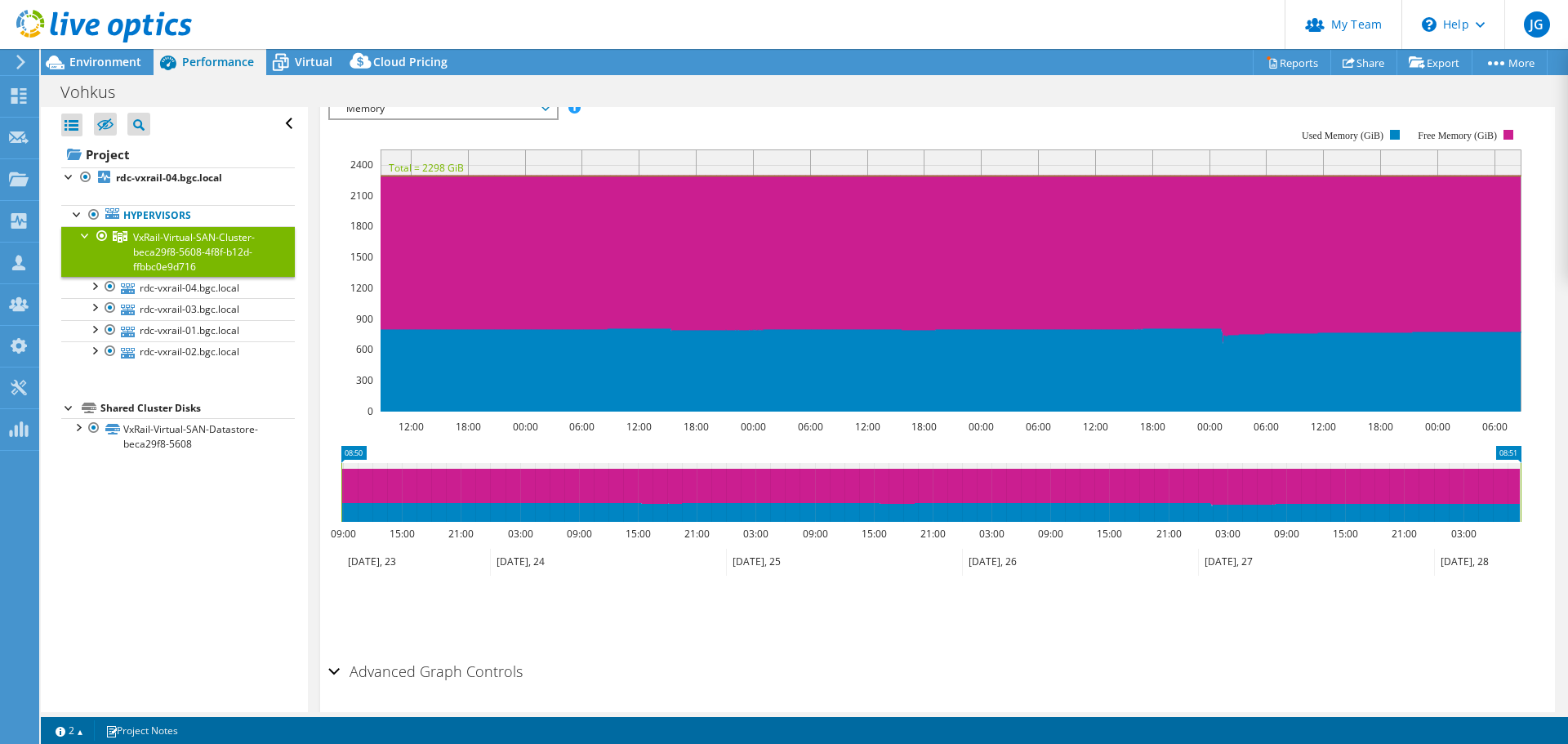
scroll to position [0, 0]
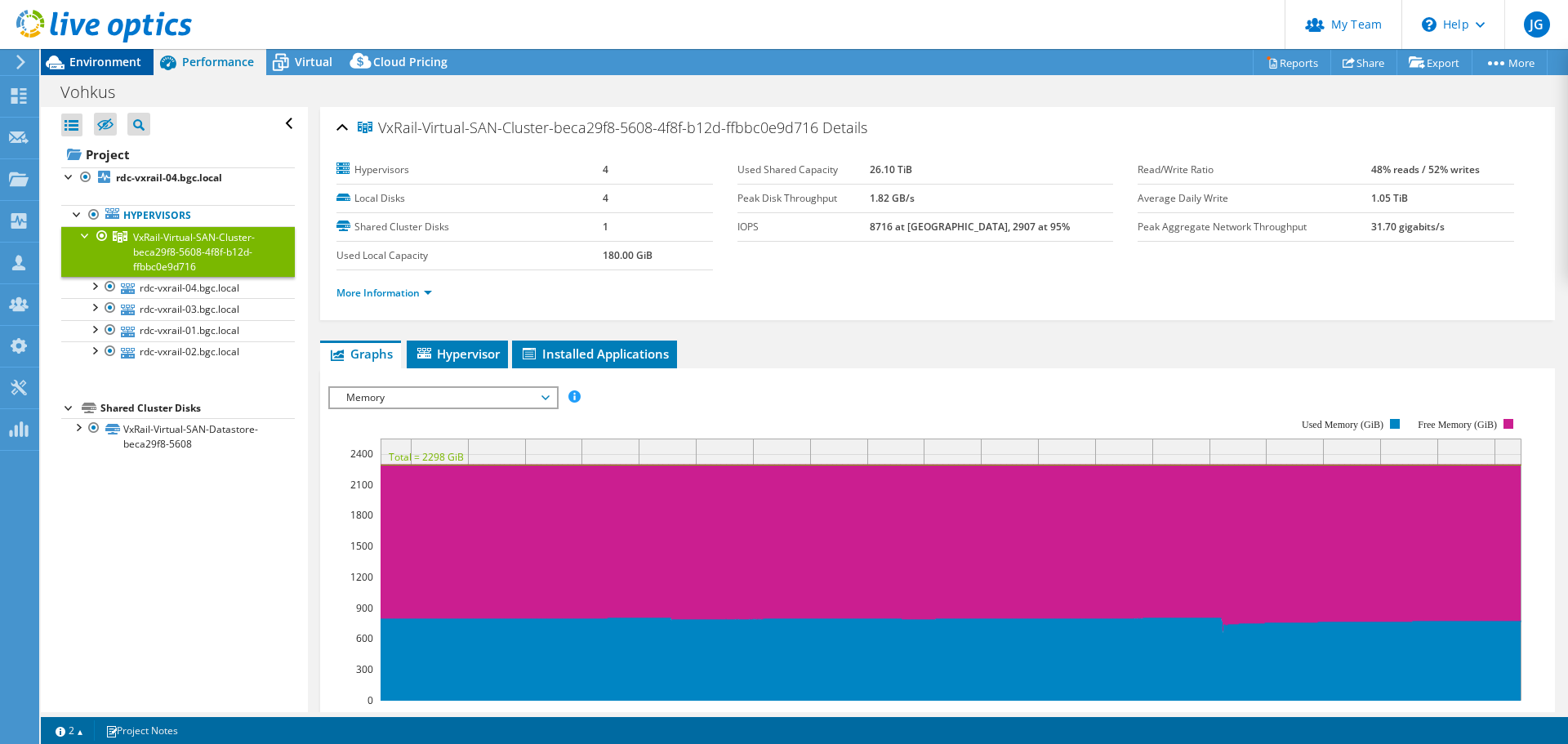
click at [106, 60] on span "Environment" at bounding box center [105, 61] width 72 height 15
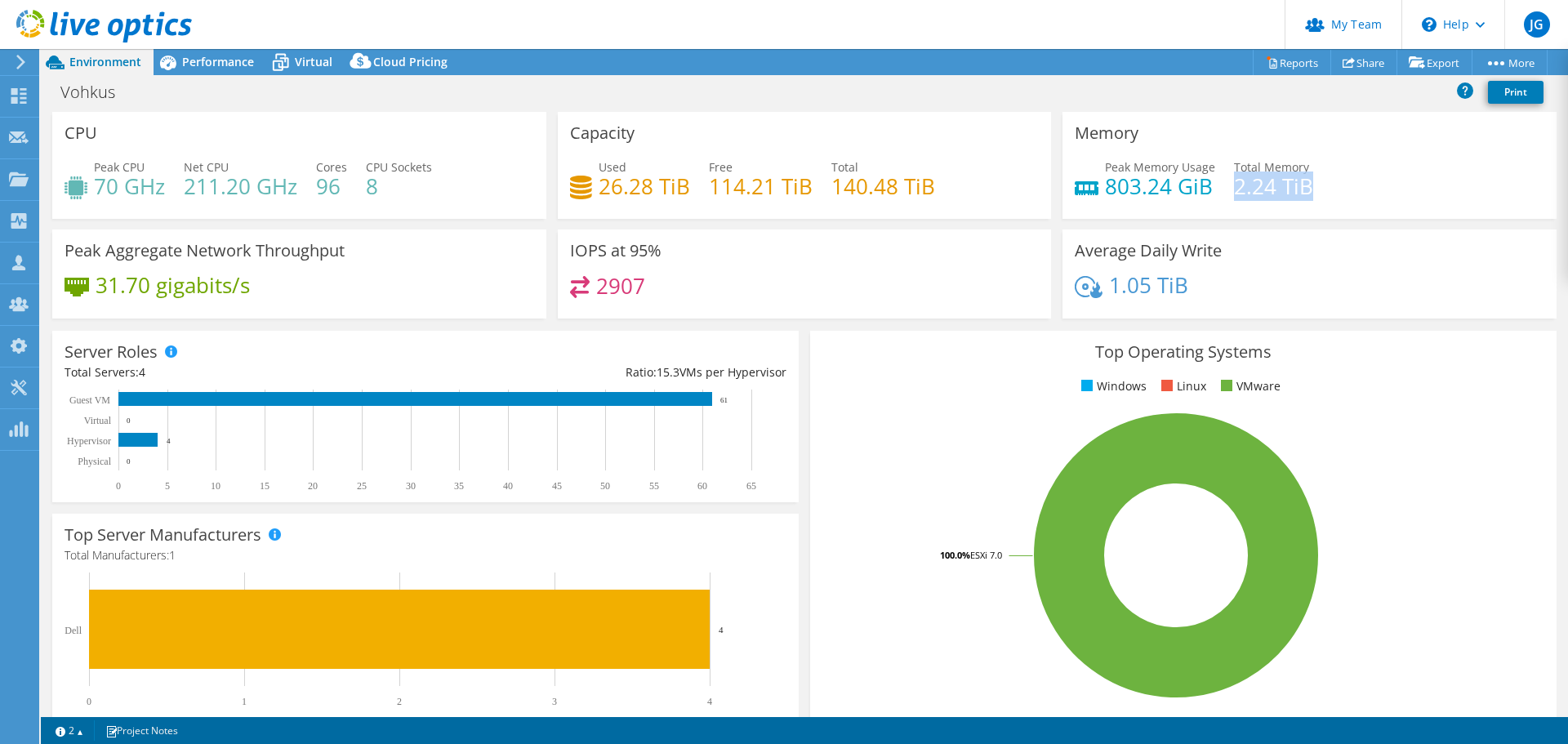
drag, startPoint x: 1312, startPoint y: 188, endPoint x: 1226, endPoint y: 187, distance: 86.0
click at [1226, 187] on div "Peak Memory Usage 803.24 GiB Total Memory 2.24 TiB" at bounding box center [1309, 184] width 470 height 53
click at [1340, 260] on div "Average Daily Write 1.05 TiB" at bounding box center [1309, 273] width 494 height 89
drag, startPoint x: 1315, startPoint y: 175, endPoint x: 1080, endPoint y: 176, distance: 235.0
click at [1080, 176] on div "Peak Memory Usage 803.24 GiB Total Memory 2.24 TiB" at bounding box center [1309, 184] width 470 height 53
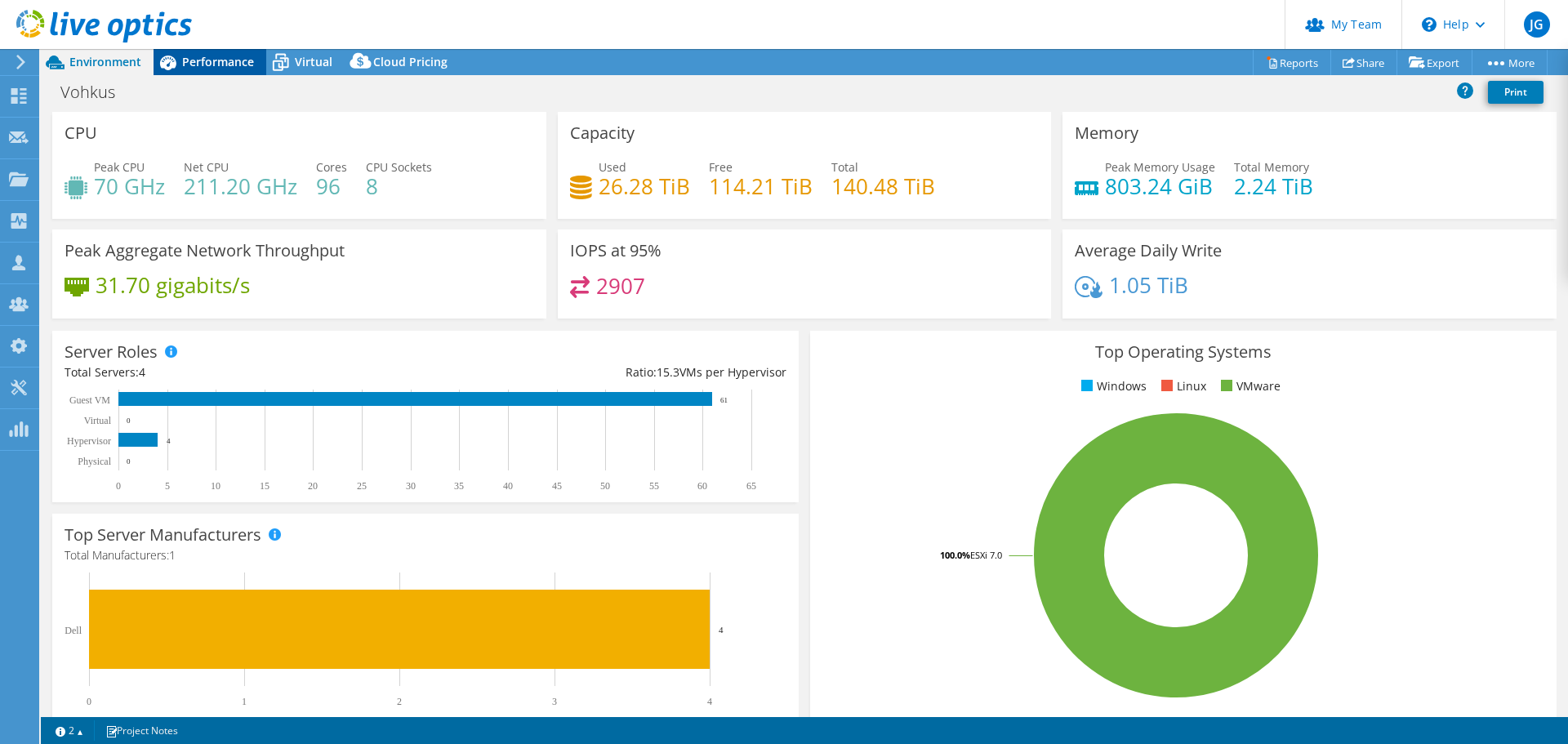
click at [214, 63] on span "Performance" at bounding box center [218, 61] width 72 height 15
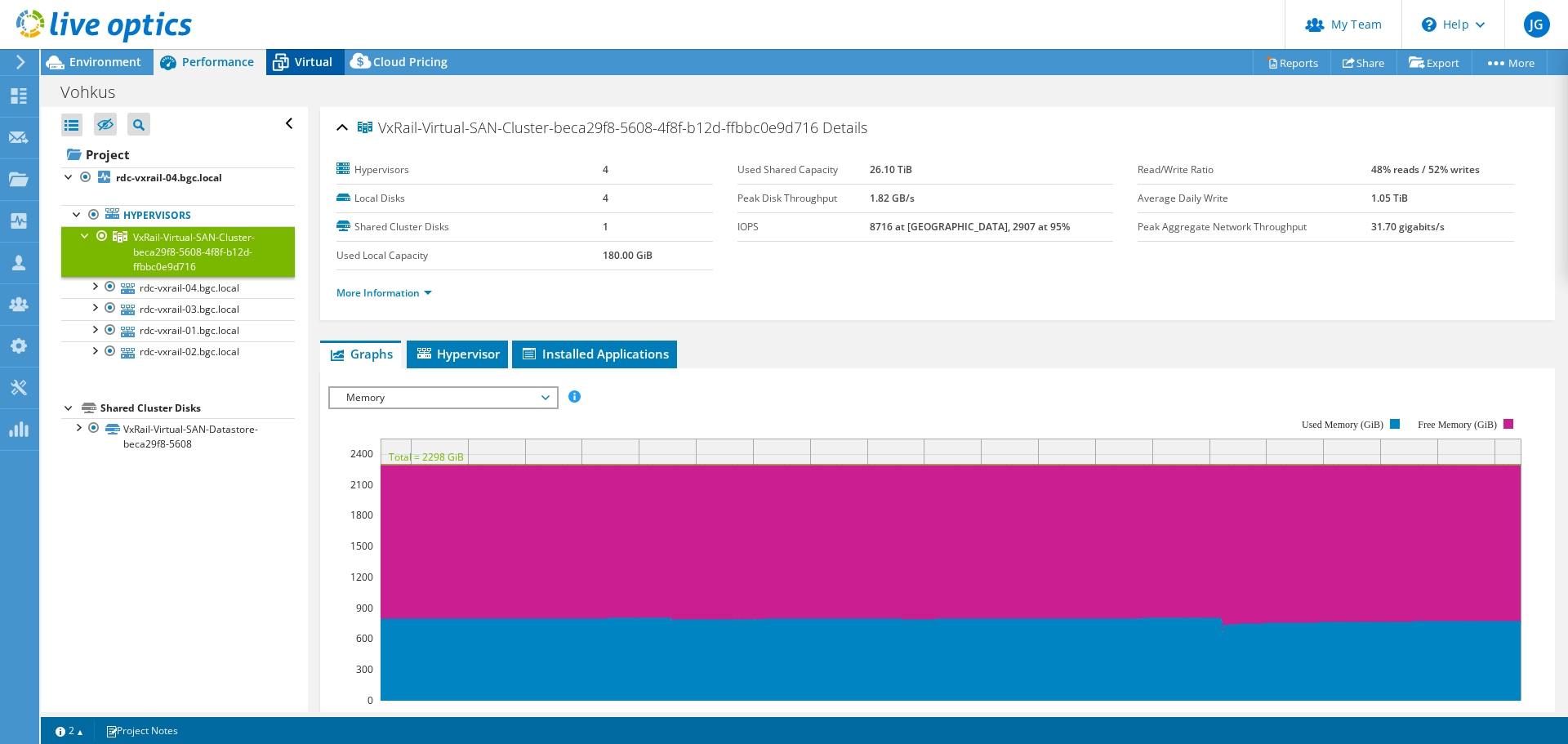
click at [310, 53] on div "Virtual" at bounding box center [305, 62] width 78 height 26
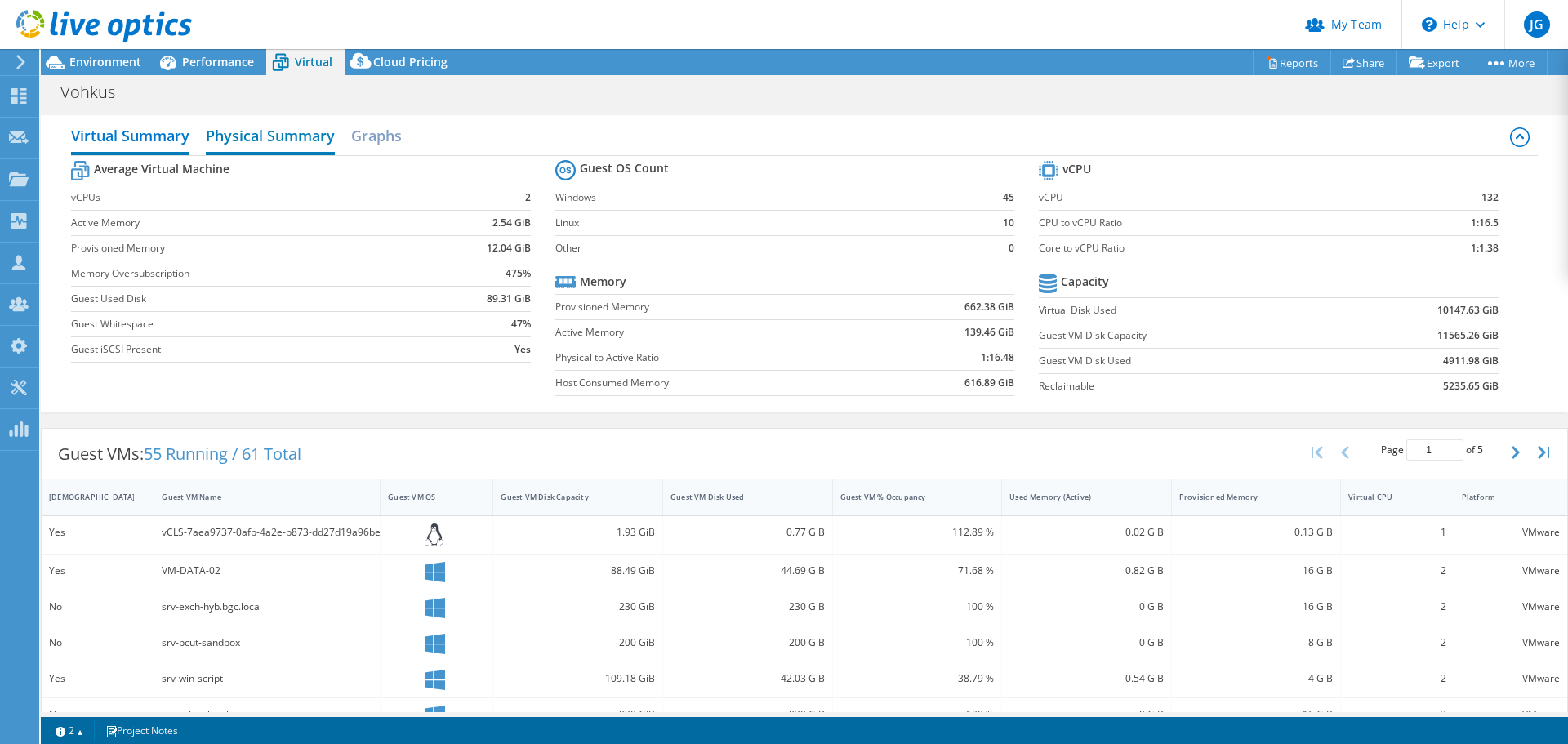
click at [264, 141] on h2 "Physical Summary" at bounding box center [270, 137] width 129 height 36
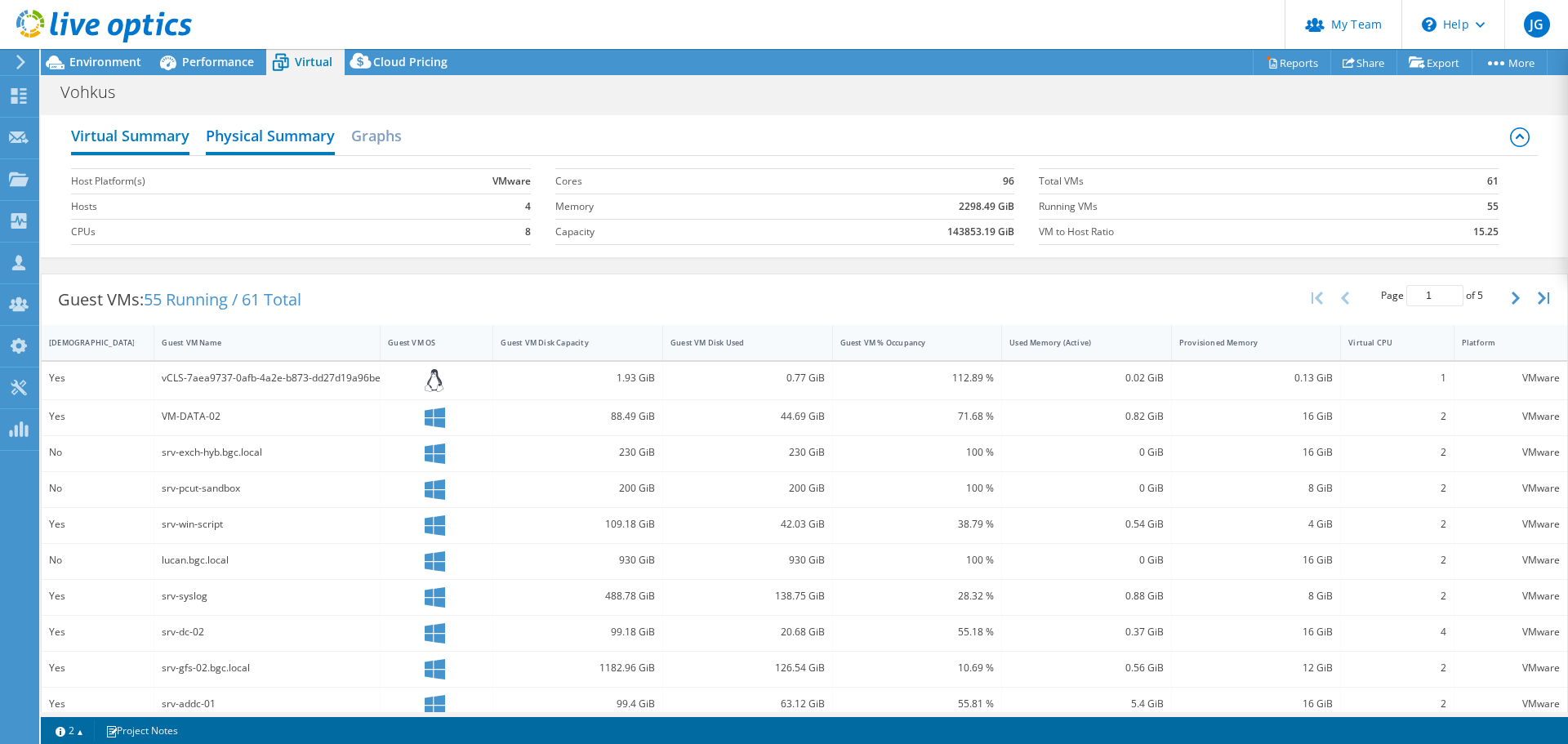
click at [143, 131] on h2 "Virtual Summary" at bounding box center [130, 137] width 119 height 36
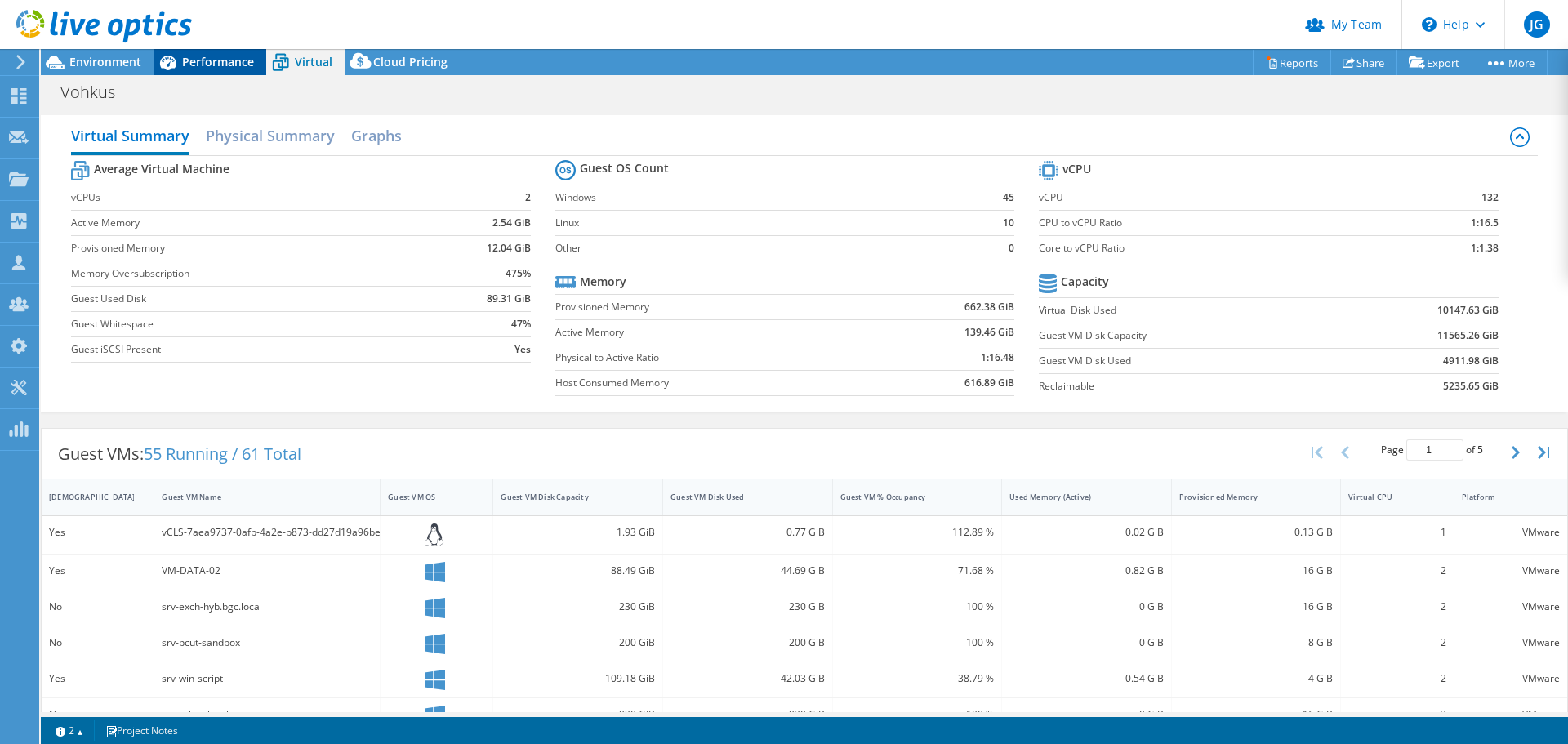
click at [192, 62] on span "Performance" at bounding box center [218, 61] width 72 height 15
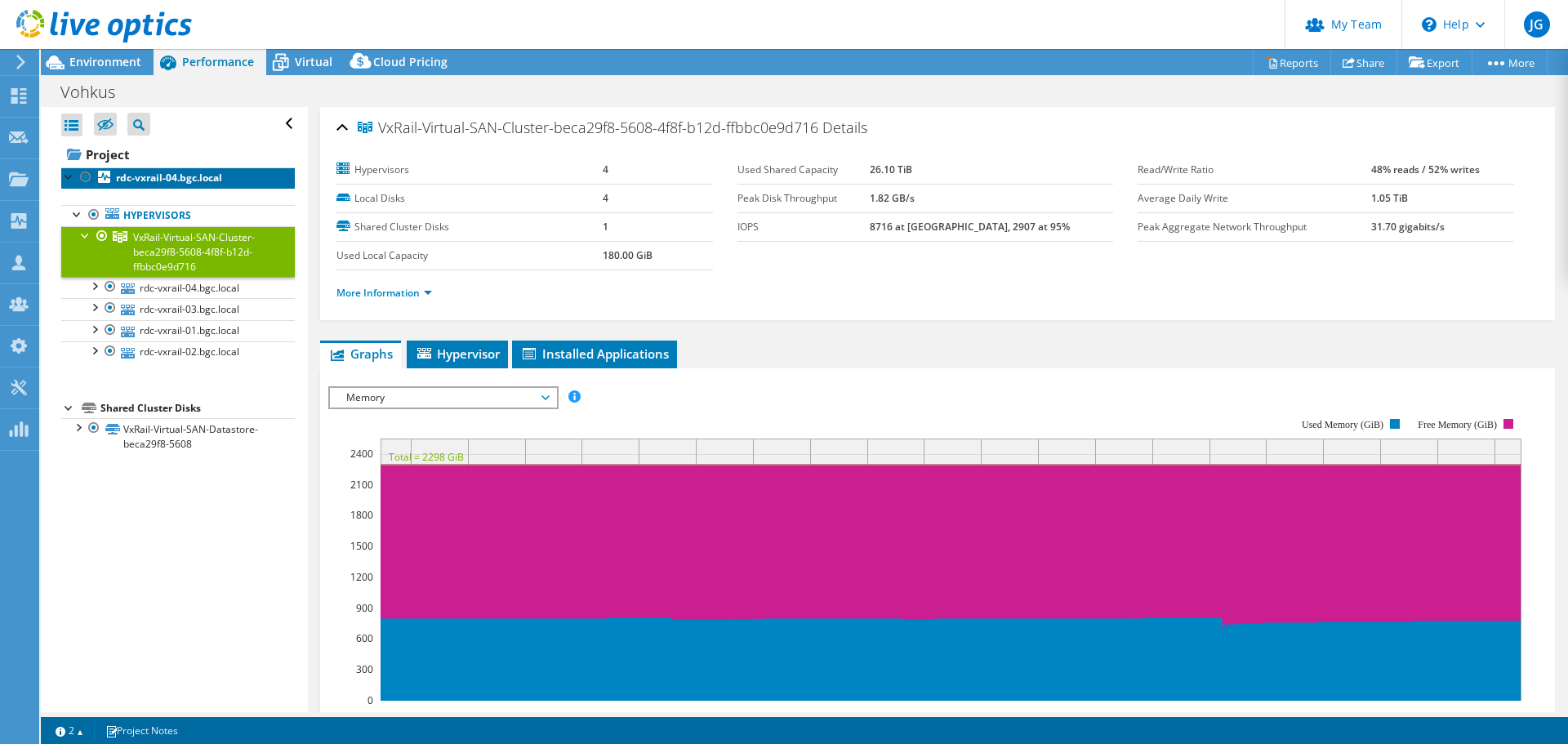
click at [153, 185] on link "rdc-vxrail-04.bgc.local" at bounding box center [178, 178] width 234 height 22
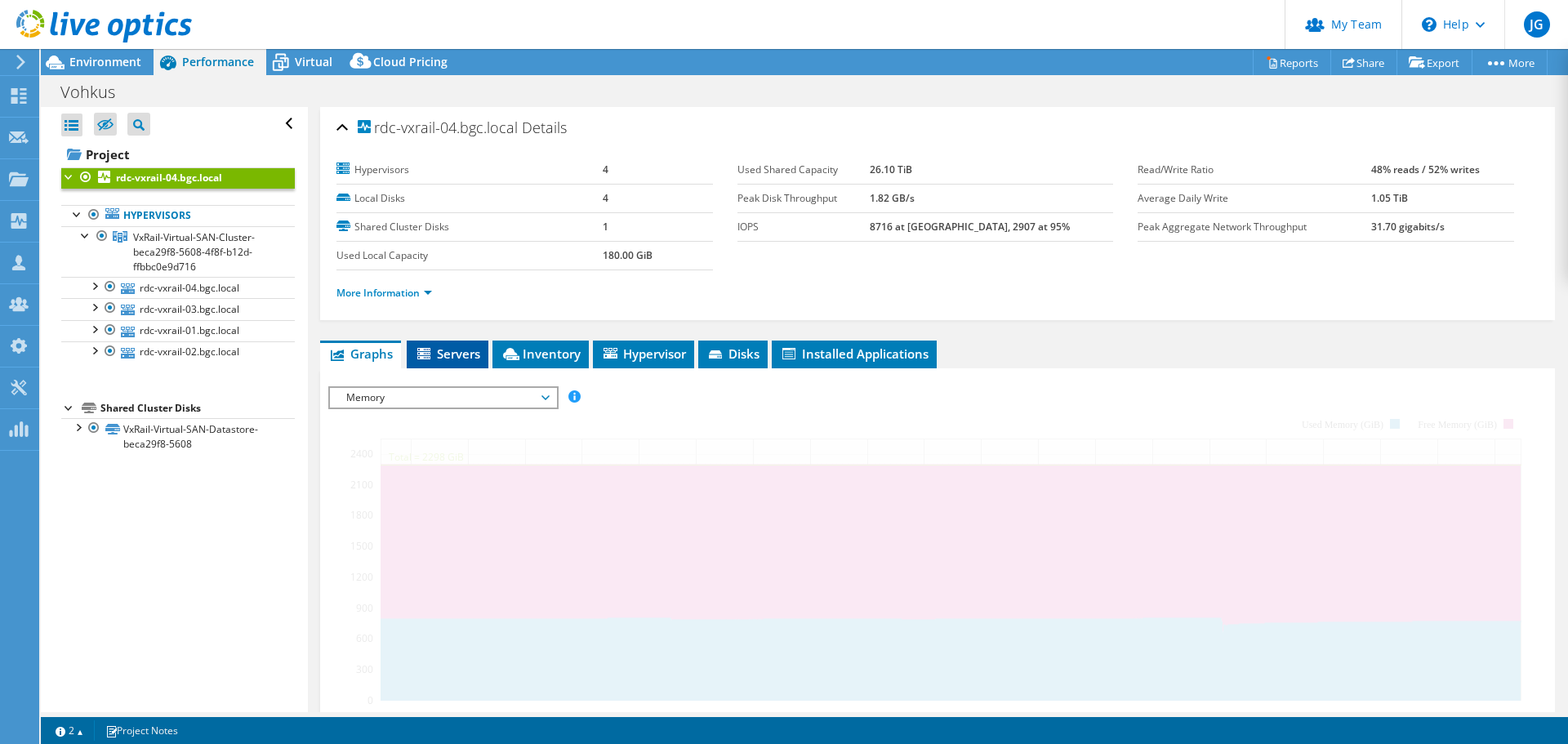
click at [447, 361] on span "Servers" at bounding box center [447, 353] width 66 height 16
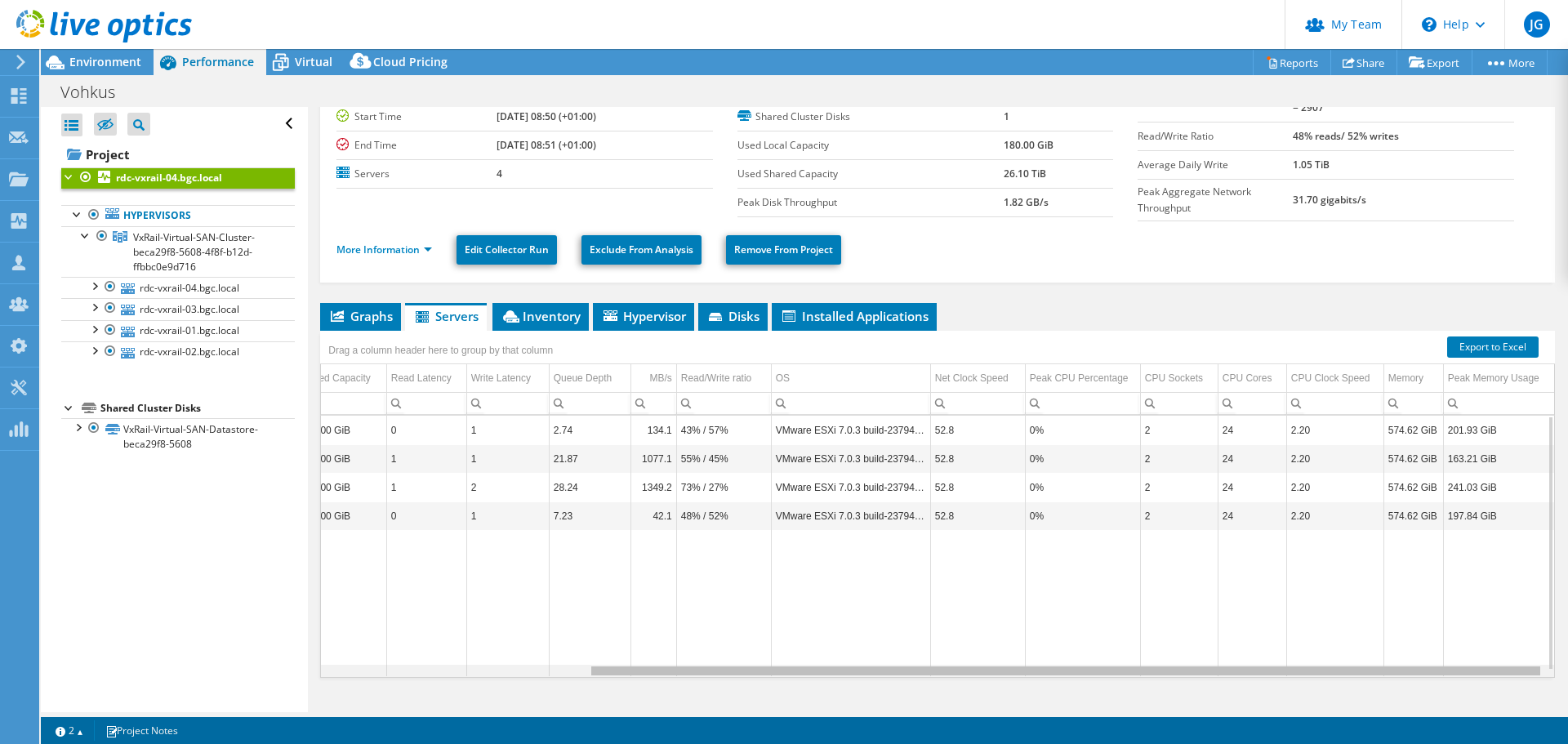
scroll to position [0, 345]
drag, startPoint x: 1201, startPoint y: 669, endPoint x: 1488, endPoint y: 553, distance: 309.6
click at [1555, 659] on body "JG Partner Team Admin Jason Godliman jason.godliman@vohkus.com vohkus My Profil…" at bounding box center [784, 372] width 1568 height 744
